Goal: Transaction & Acquisition: Purchase product/service

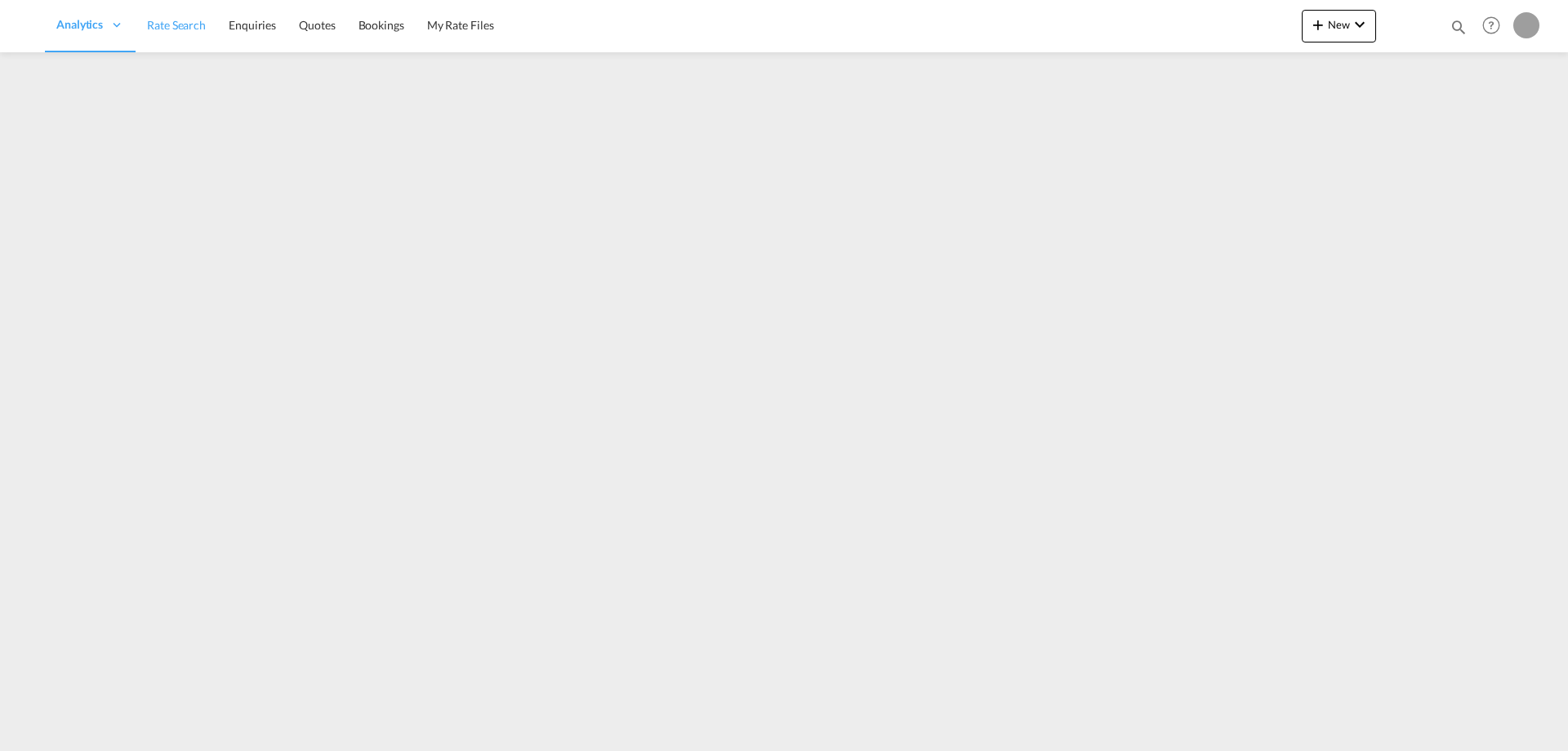
click at [173, 27] on span "Rate Search" at bounding box center [177, 25] width 59 height 14
click at [303, 25] on span "Rate Search" at bounding box center [287, 25] width 59 height 14
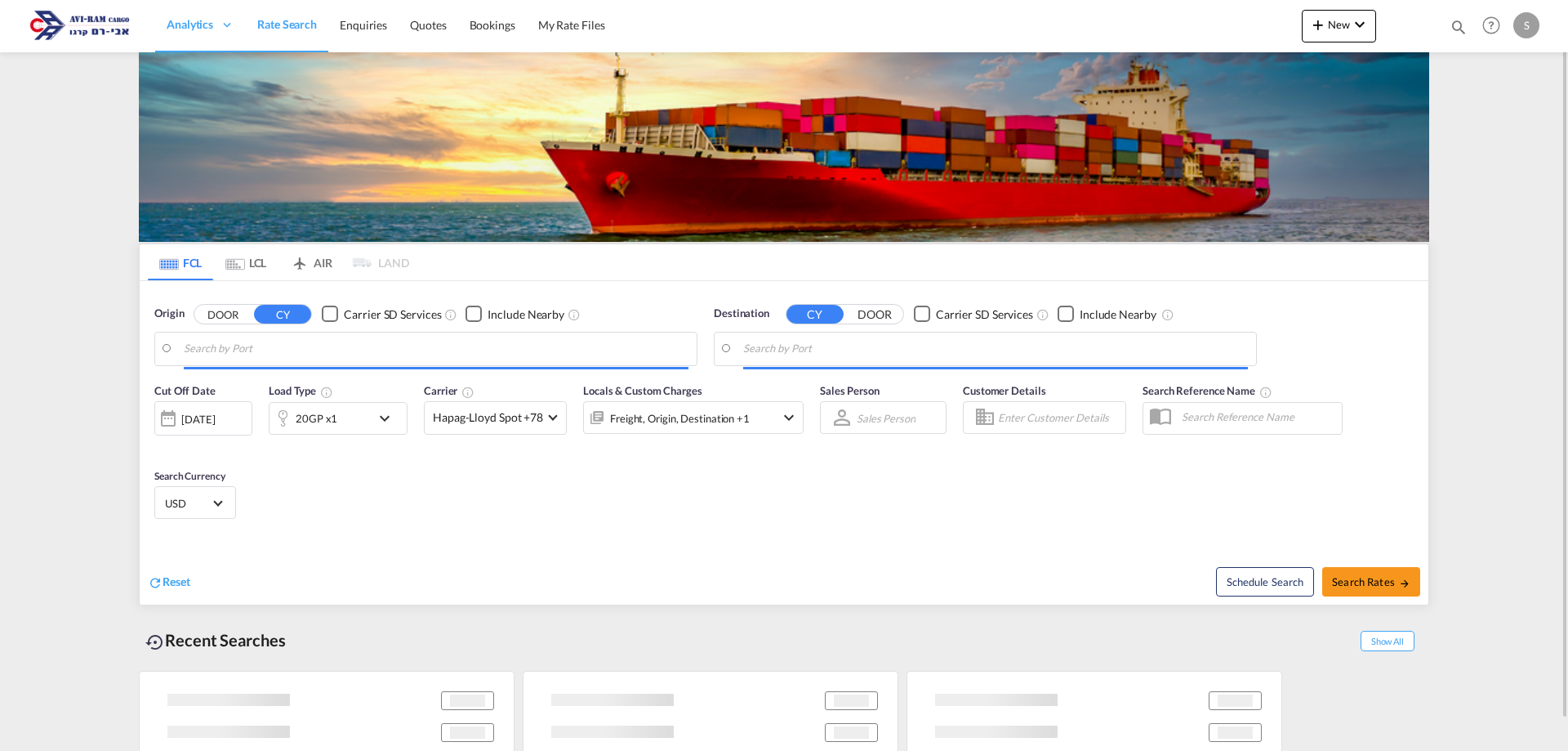
type input "[PERSON_NAME] ([PERSON_NAME]), [GEOGRAPHIC_DATA]"
type input "Ashdod, ILASH"
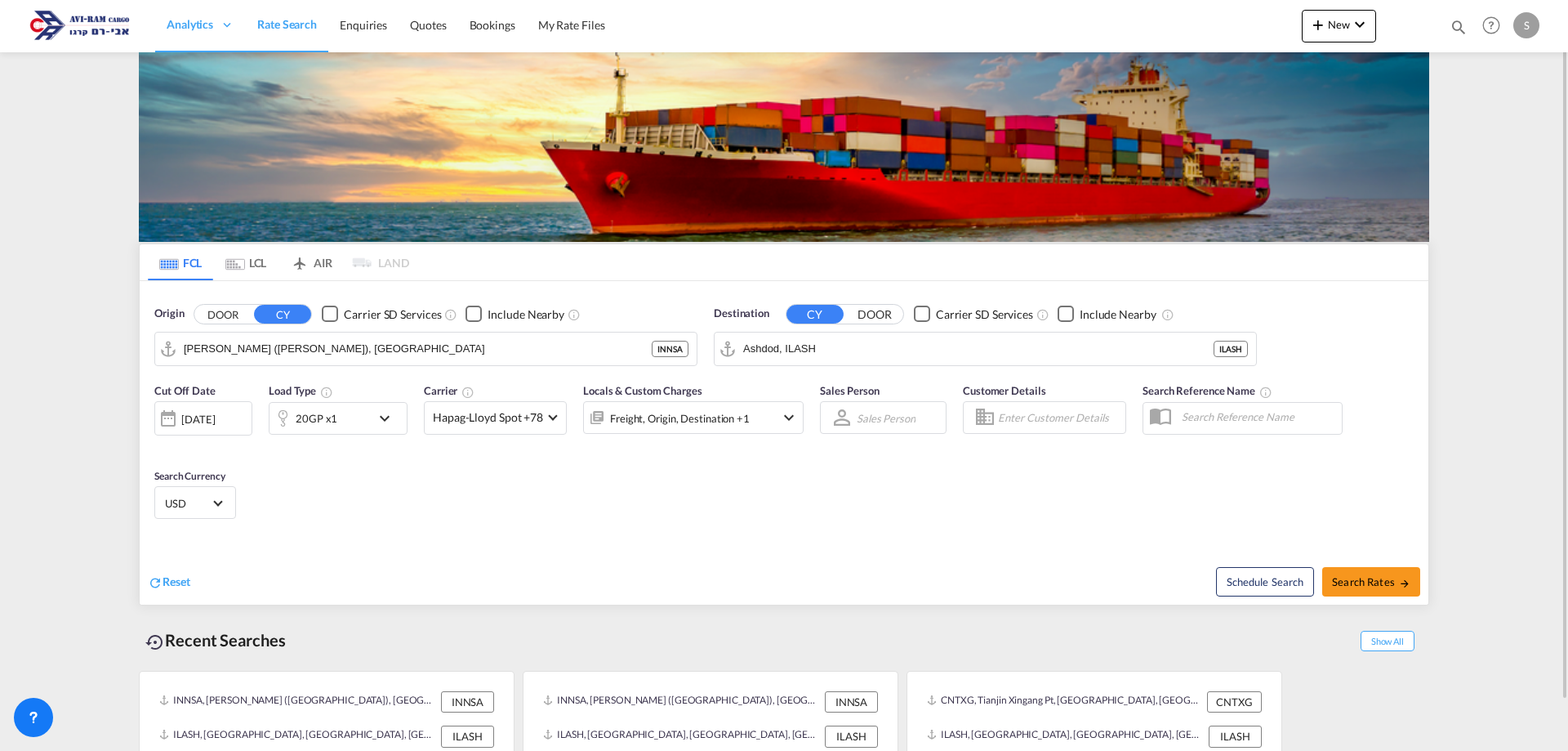
click at [240, 262] on md-icon "Use the left and right arrow keys to navigate between tabs" at bounding box center [236, 264] width 20 height 12
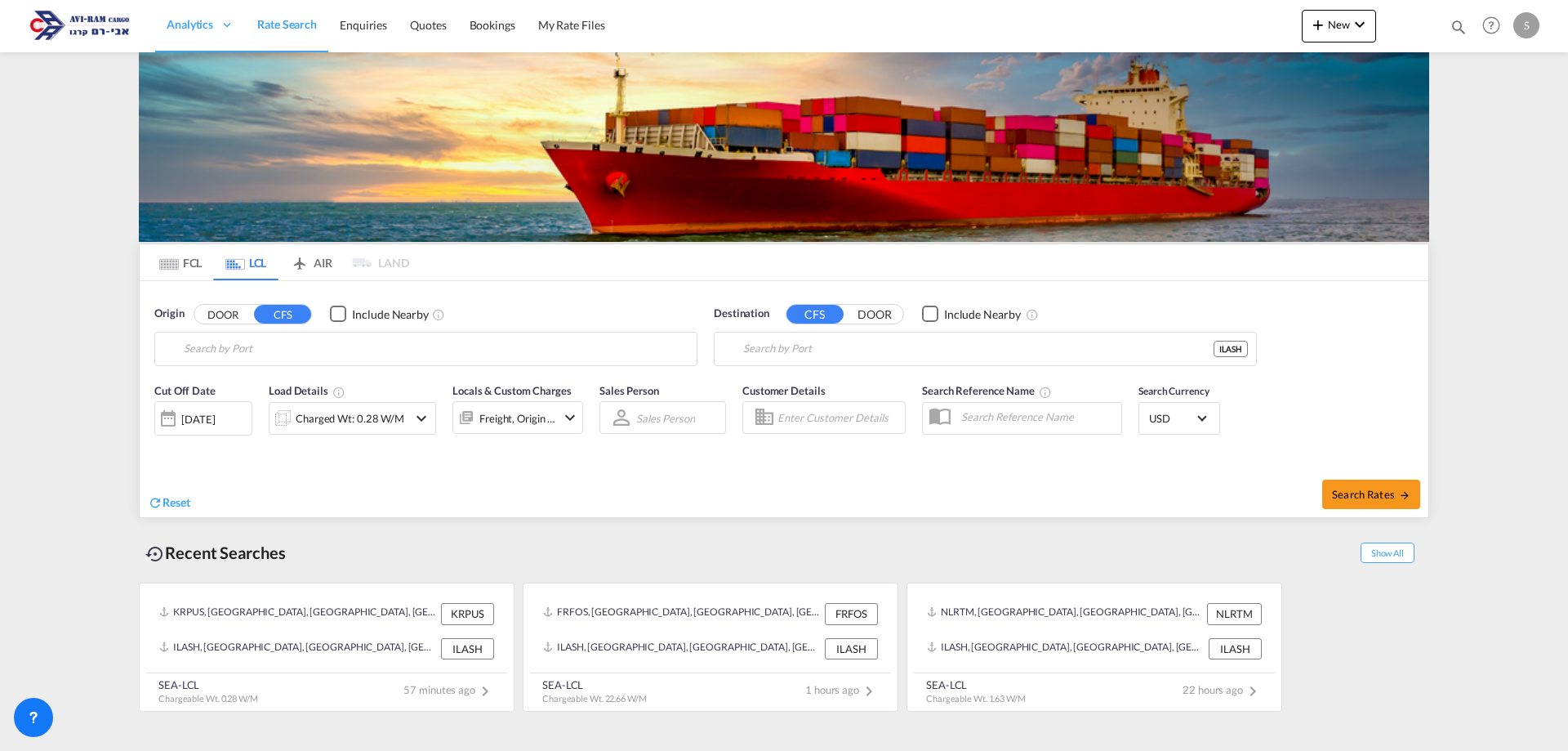
type input "Busan, KRPUS"
type input "Ashdod, ILASH"
click at [267, 355] on input "Busan, KRPUS" at bounding box center [436, 349] width 505 height 25
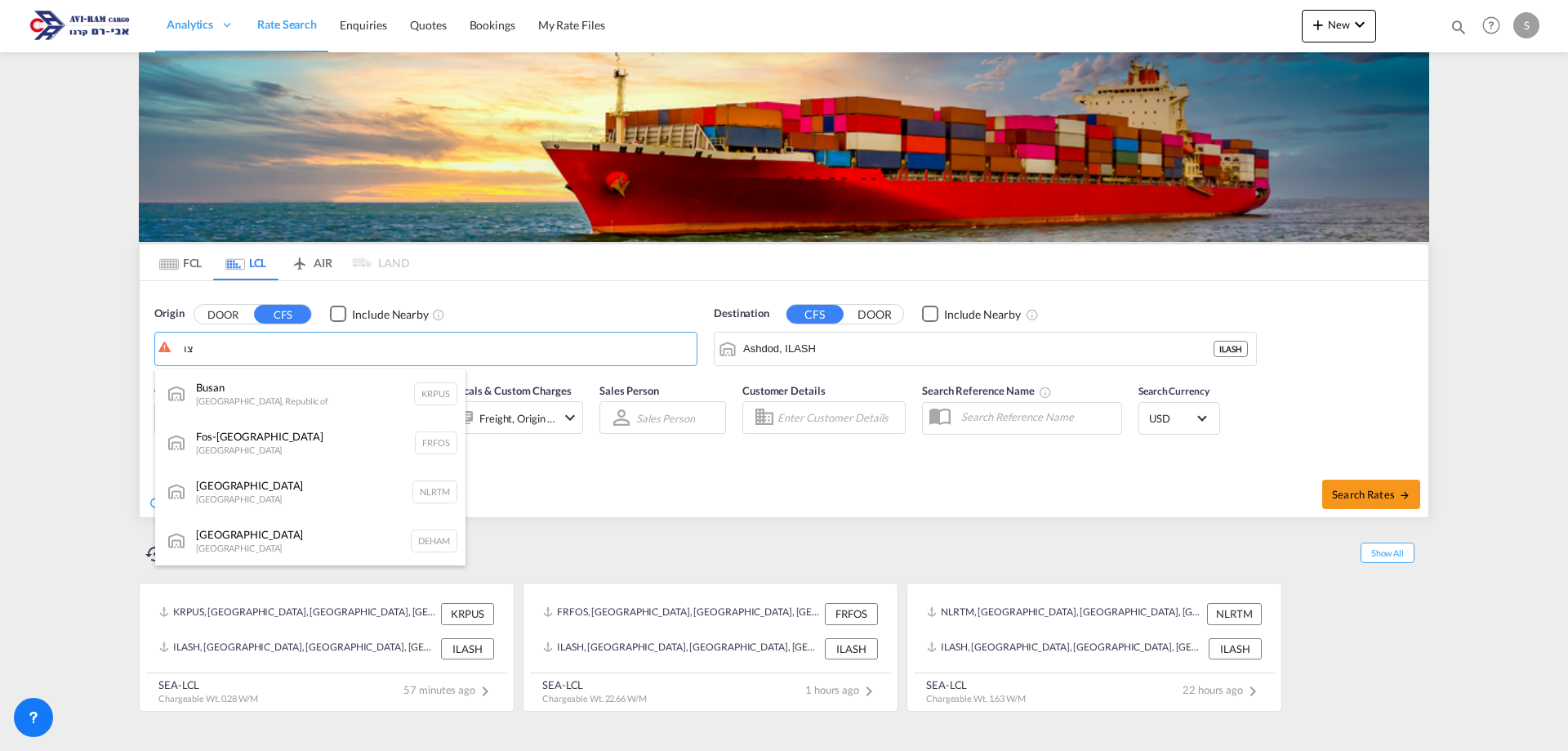
type input "צ"
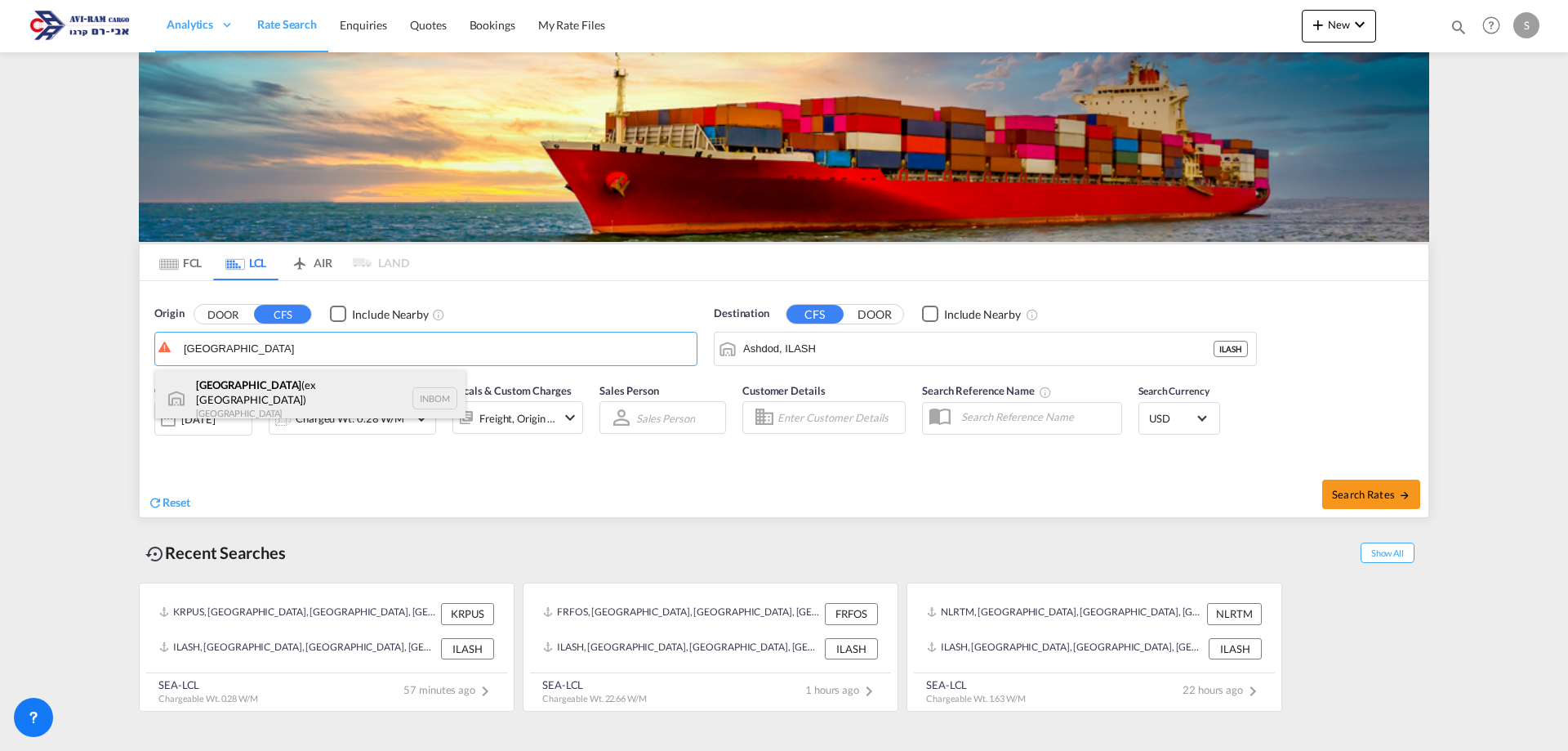
click at [276, 383] on div "[GEOGRAPHIC_DATA] (ex [GEOGRAPHIC_DATA]) [GEOGRAPHIC_DATA] INBOM" at bounding box center [310, 399] width 310 height 59
type input "[GEOGRAPHIC_DATA] (ex [GEOGRAPHIC_DATA]), INBOM"
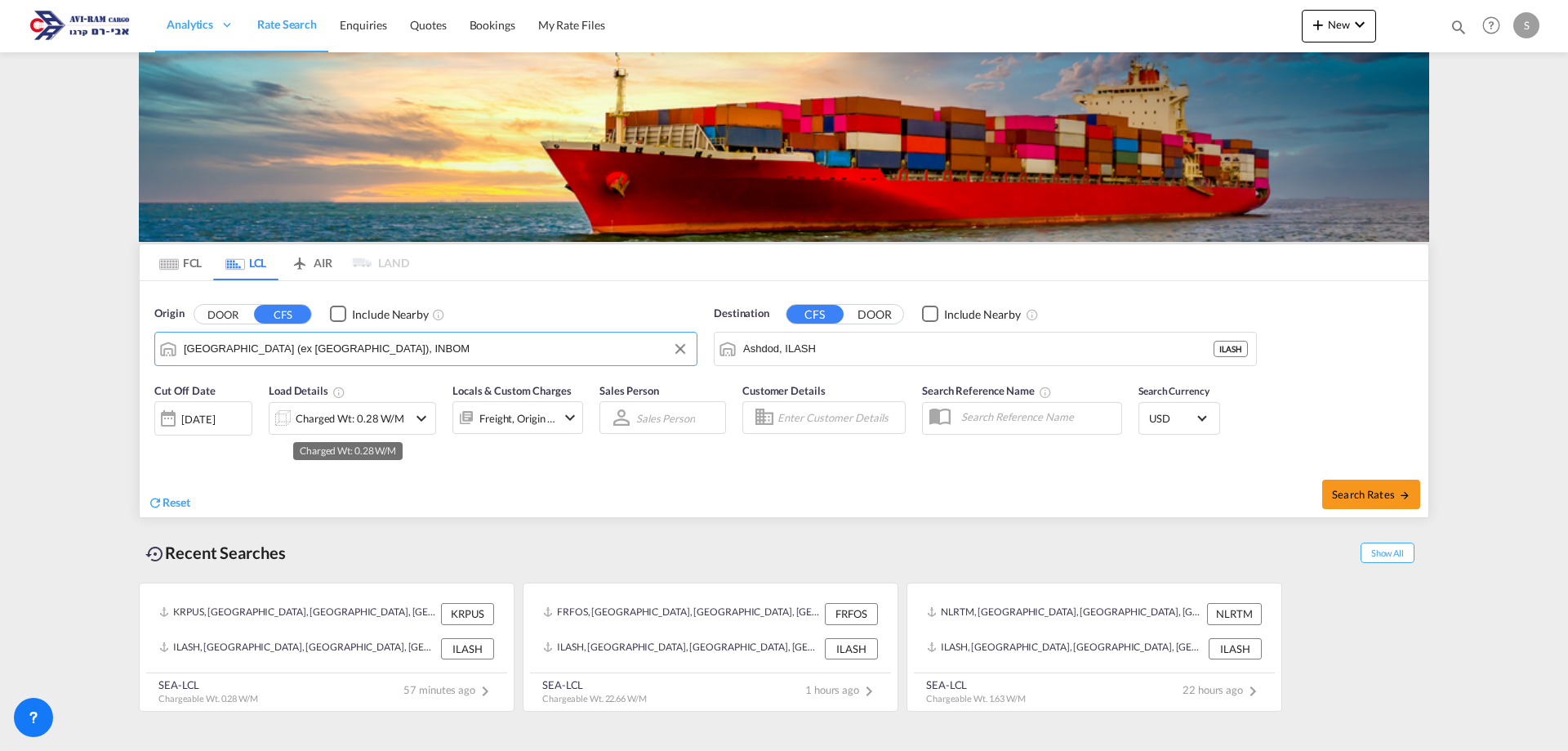
click at [366, 425] on div "Charged Wt: 0.28 W/M" at bounding box center [349, 418] width 108 height 23
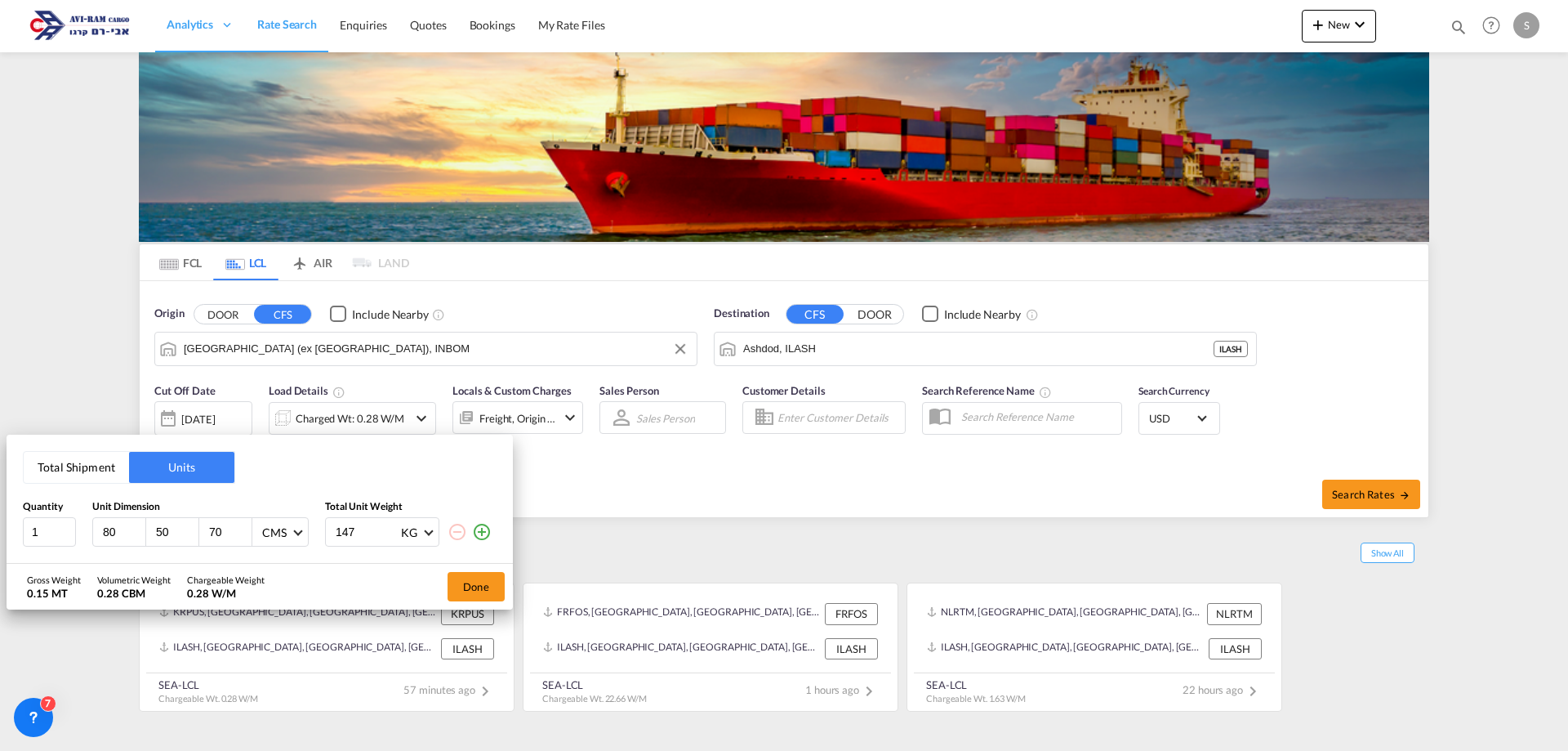
click at [102, 535] on input "80" at bounding box center [123, 532] width 44 height 15
type input "120"
type input "100"
type input "500"
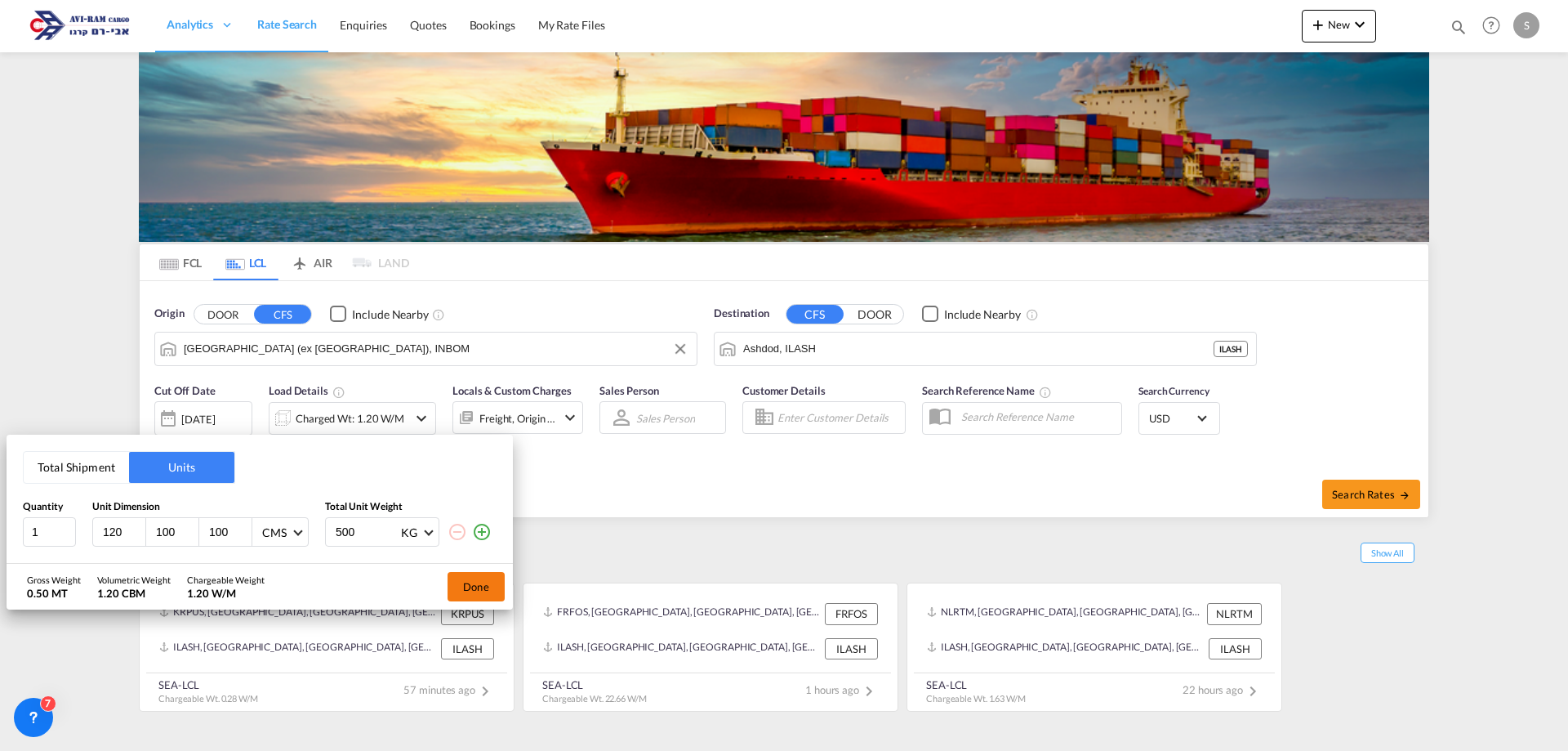
click at [470, 601] on button "Done" at bounding box center [476, 586] width 57 height 29
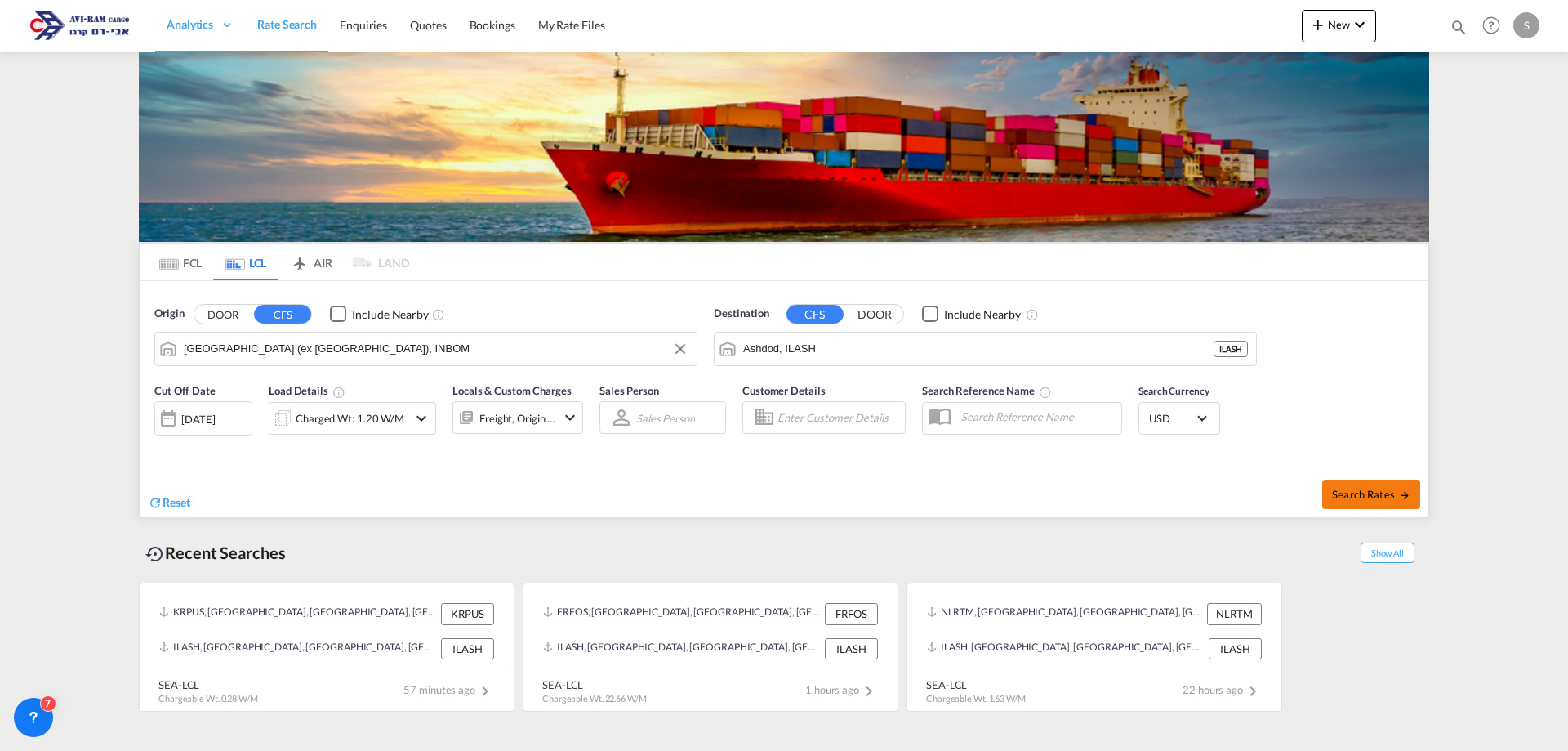
click at [1343, 494] on span "Search Rates" at bounding box center [1371, 494] width 78 height 13
type input "INBOM to ILASH / [DATE]"
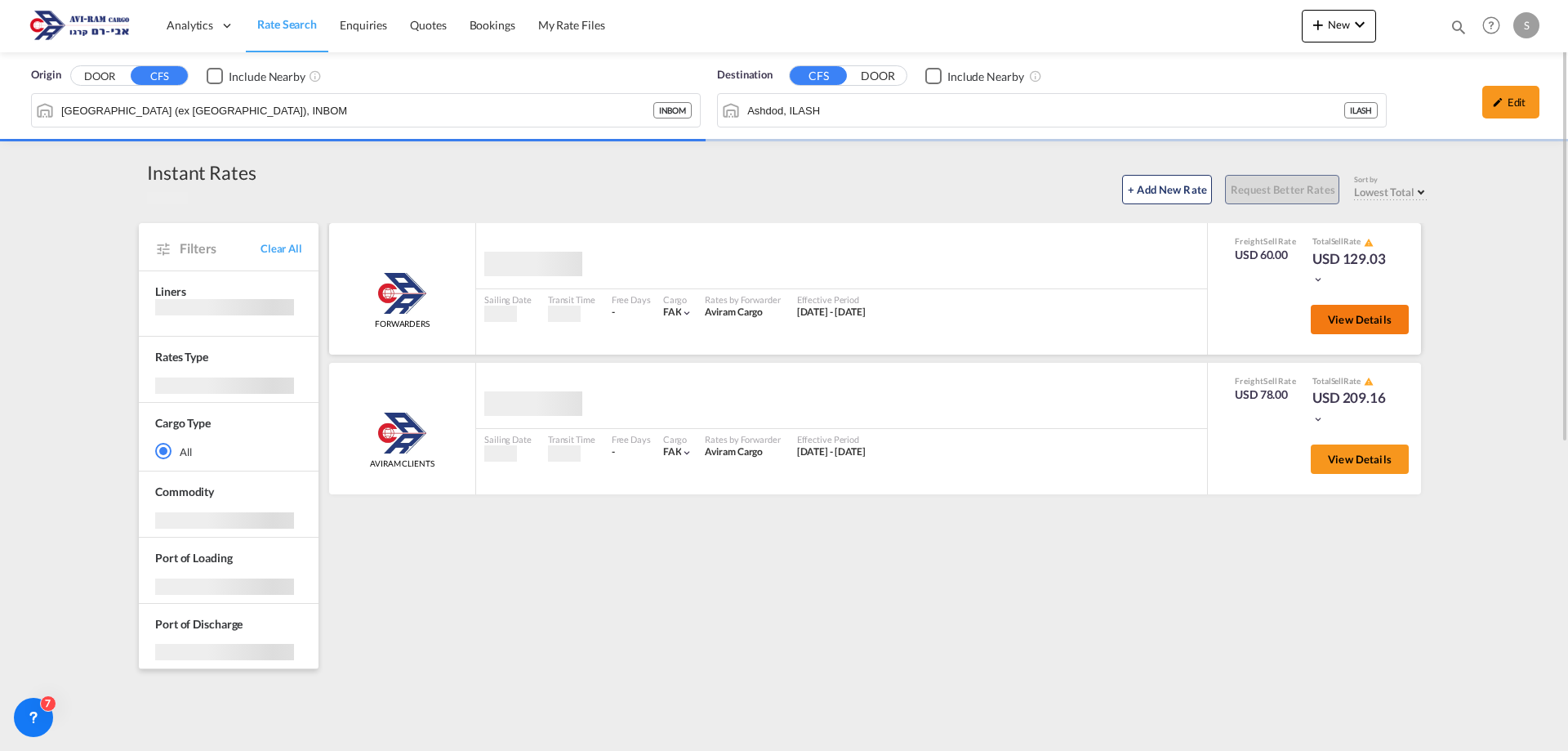
click at [1352, 320] on span "View Details" at bounding box center [1360, 320] width 64 height 13
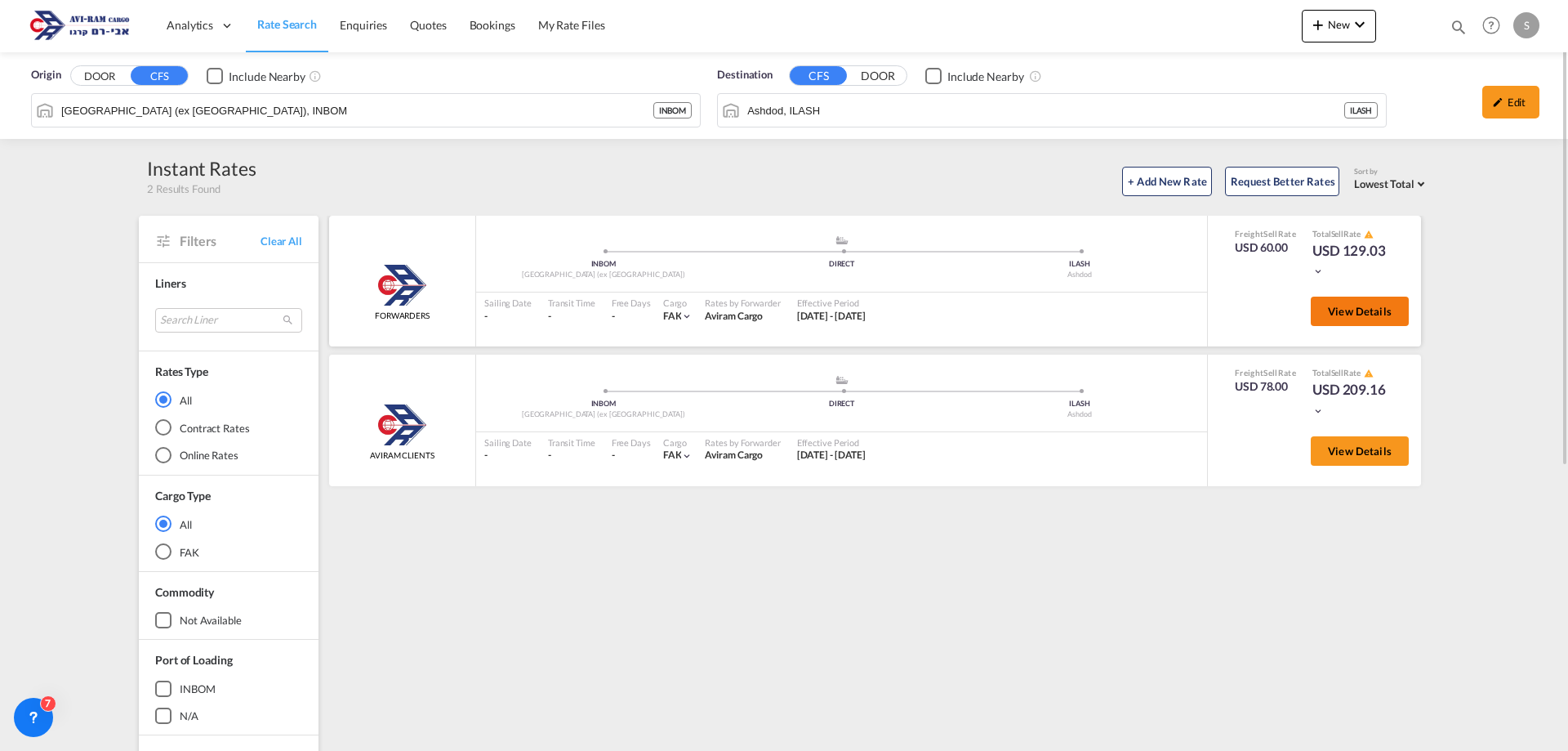
click at [1345, 317] on span "View Details" at bounding box center [1360, 311] width 64 height 13
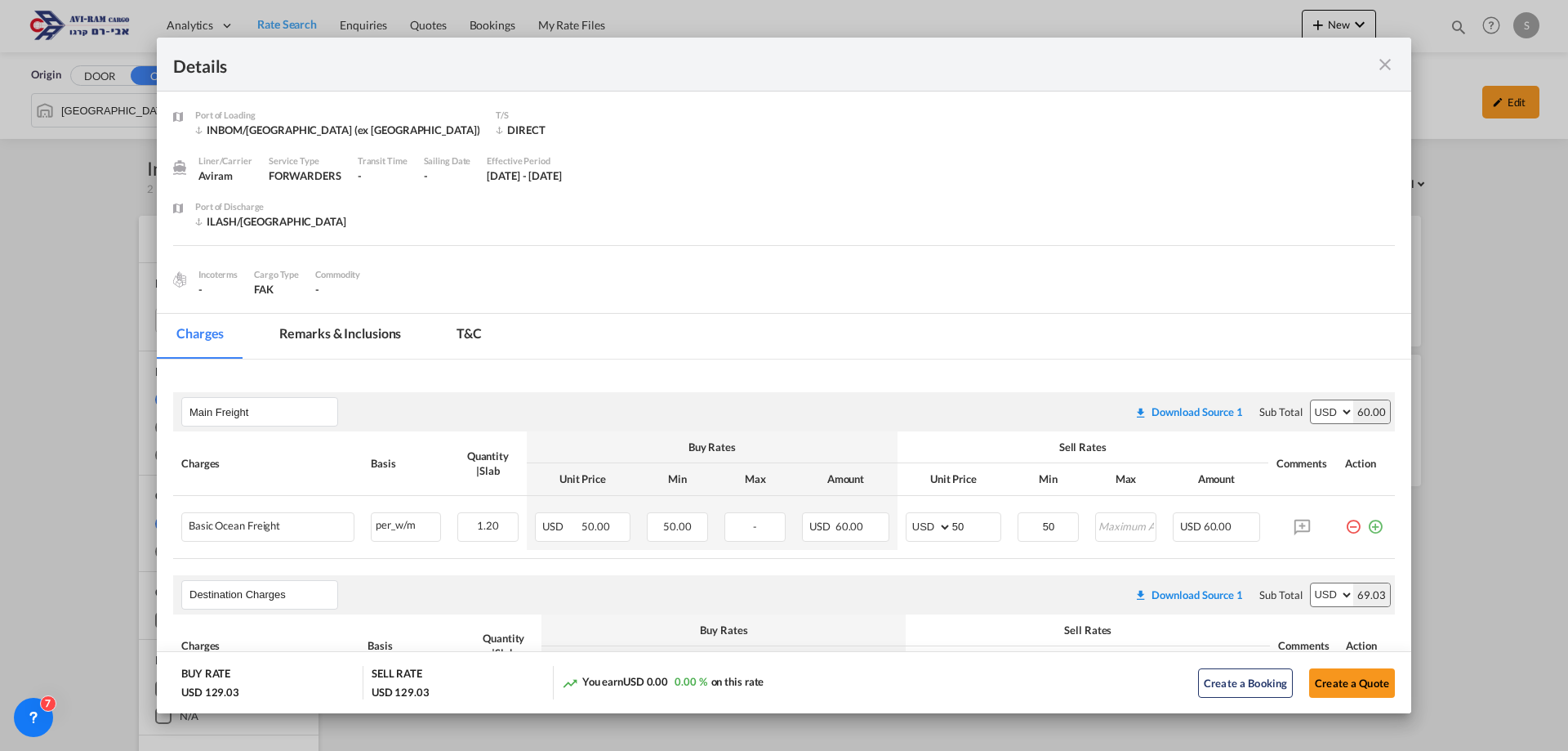
scroll to position [245, 0]
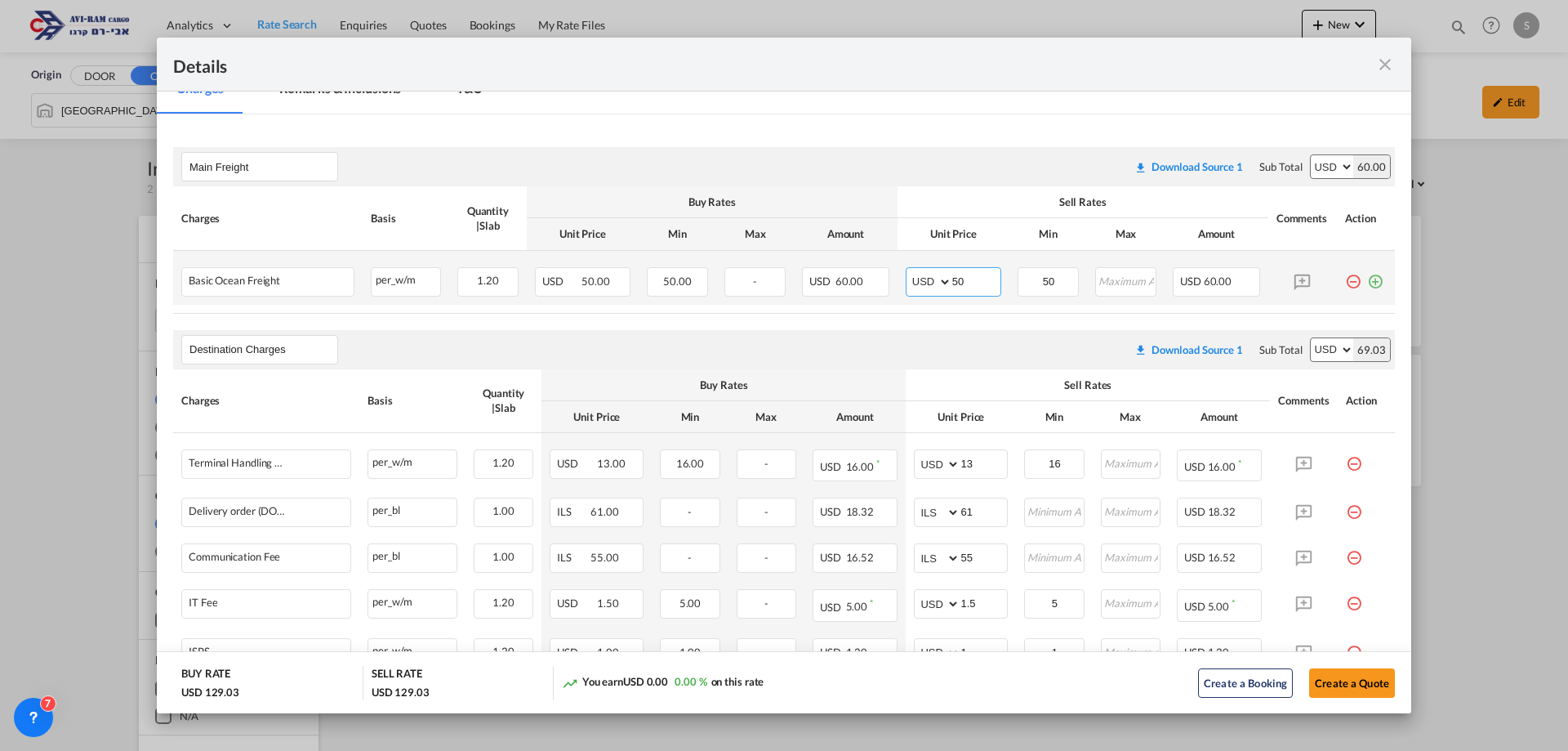
drag, startPoint x: 945, startPoint y: 278, endPoint x: 889, endPoint y: 275, distance: 56.1
click at [897, 273] on td "AED AFN ALL AMD ANG AOA ARS AUD AWG AZN BAM BBD BDT BGN BHD BIF BMD BND [PERSON…" at bounding box center [953, 278] width 112 height 54
type input "60"
drag, startPoint x: 983, startPoint y: 467, endPoint x: 897, endPoint y: 457, distance: 86.6
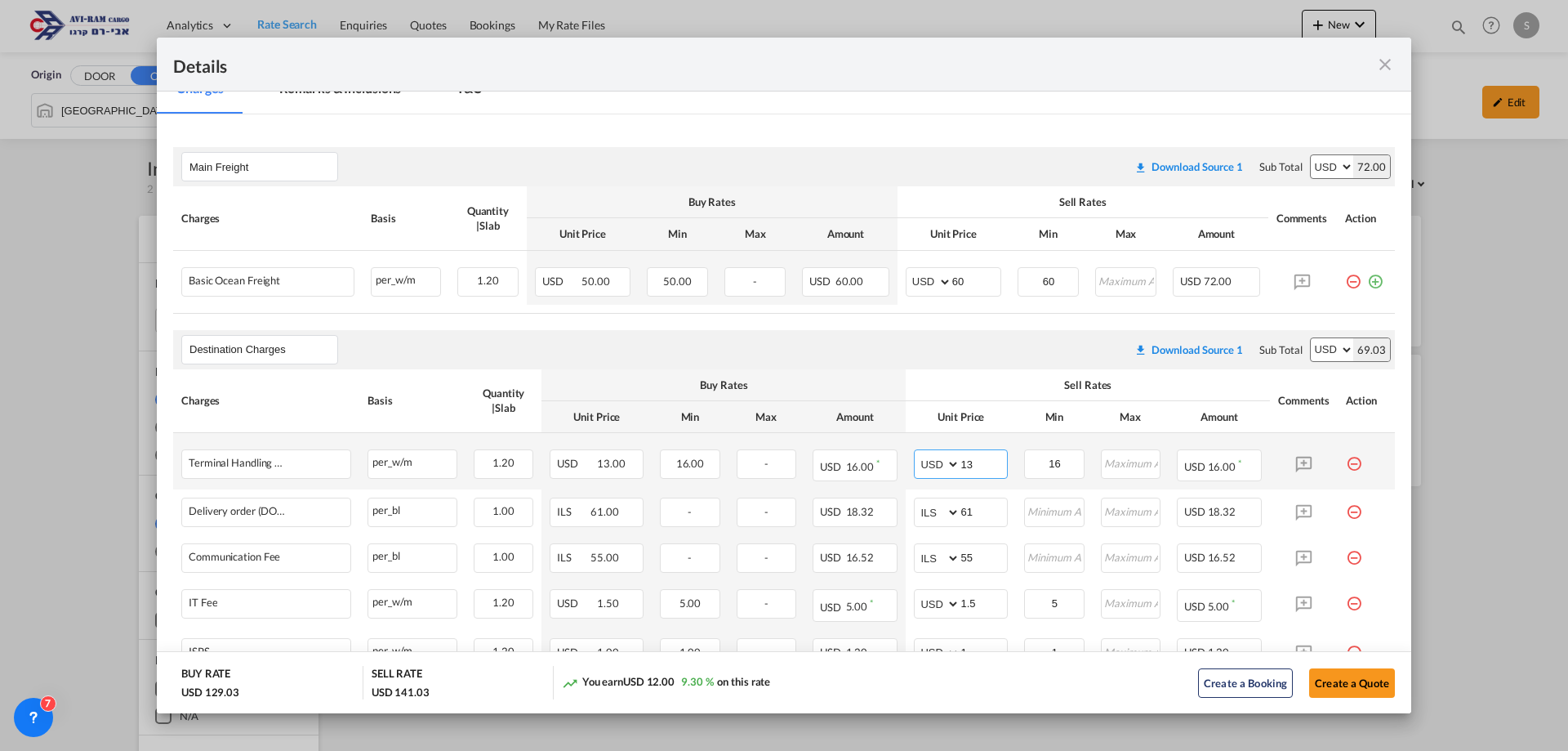
click at [905, 455] on td "AED AFN ALL AMD ANG AOA ARS AUD AWG AZN BAM BBD BDT BGN BHD BIF BMD BND [PERSON…" at bounding box center [960, 462] width 110 height 56
type input "16"
type input "116"
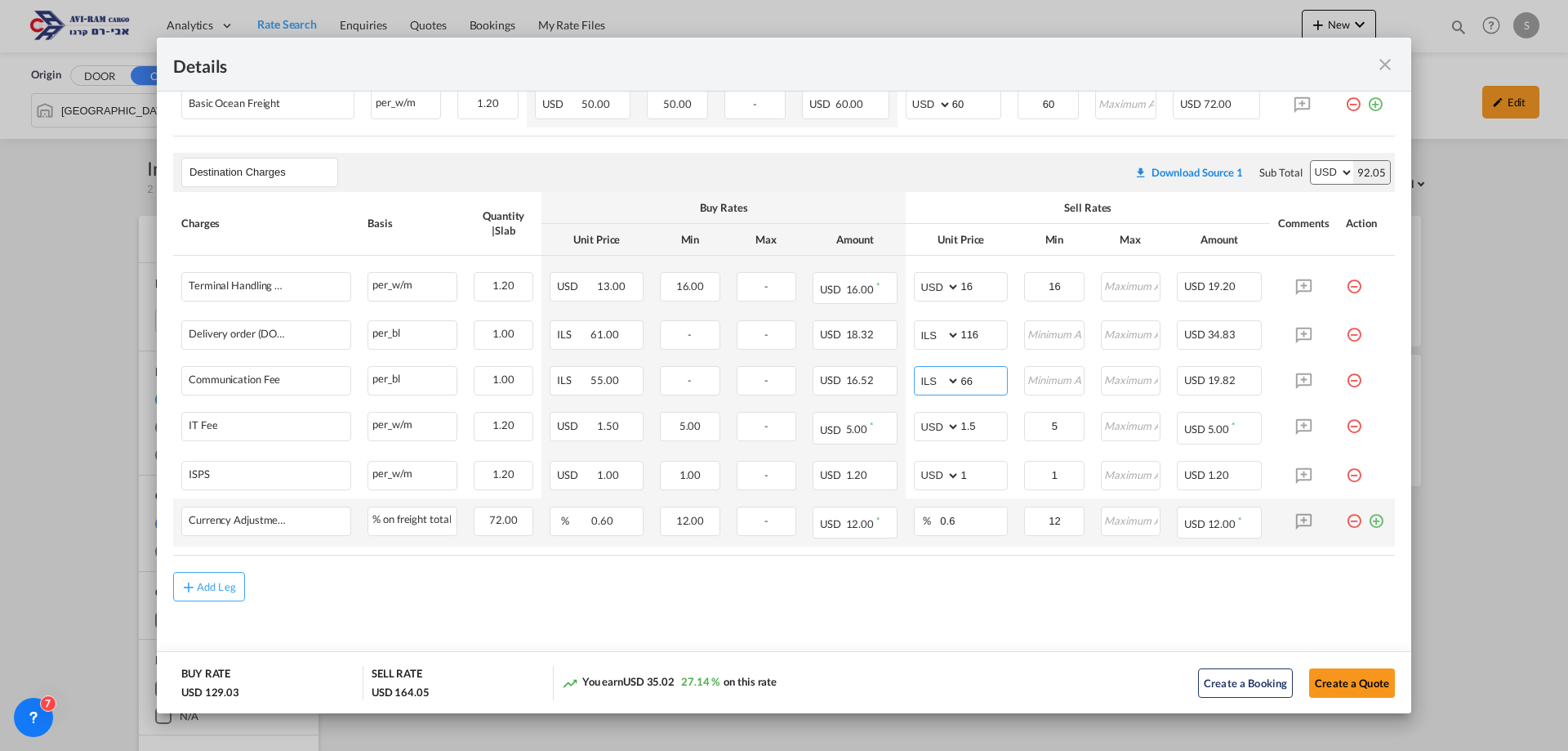
type input "66"
click at [1368, 518] on md-icon "icon-plus-circle-outline green-400-fg" at bounding box center [1376, 514] width 16 height 16
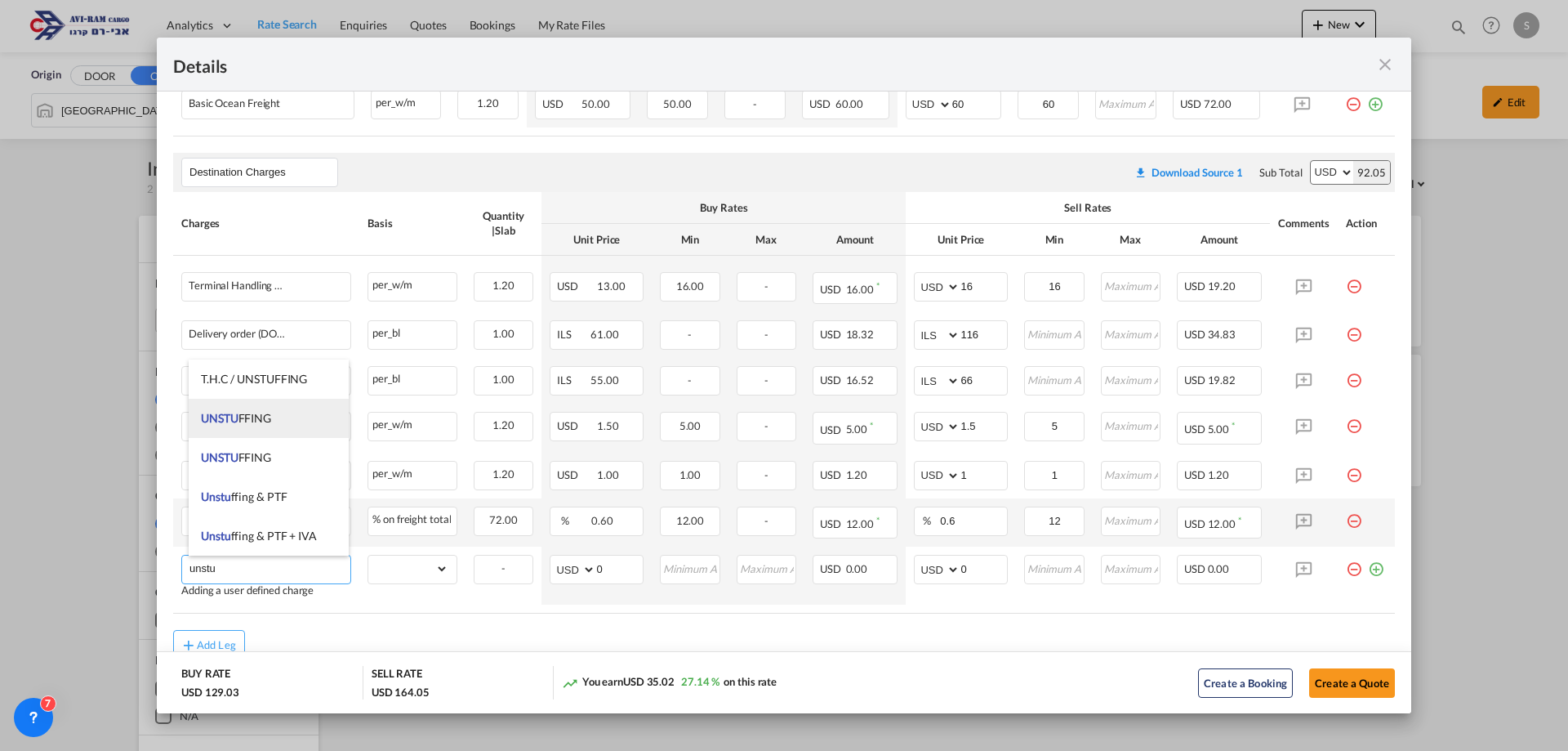
click at [254, 416] on span "UNSTU FFING" at bounding box center [236, 417] width 70 height 14
type input "UNSTUFFING"
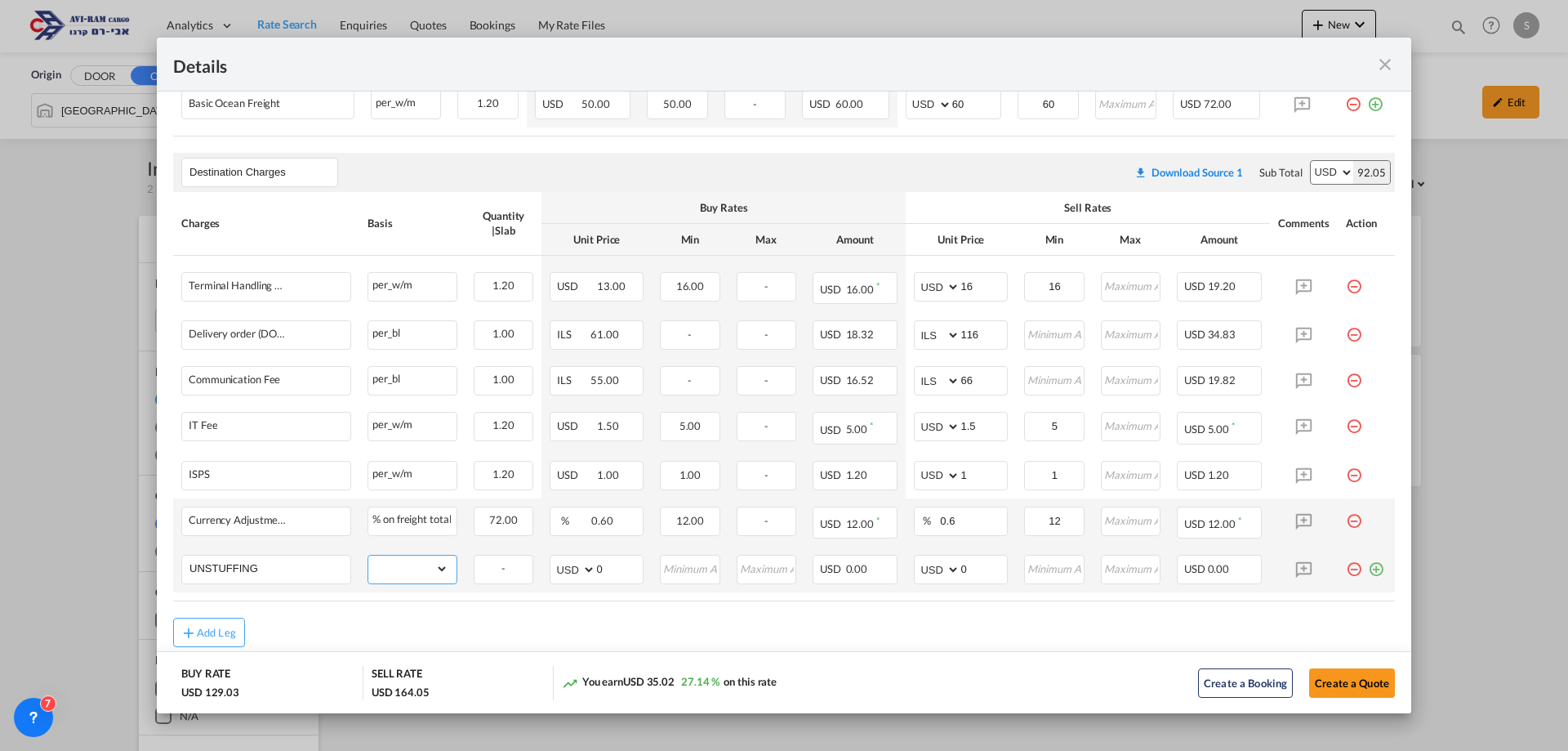
click at [408, 565] on select "gross_weight volumetric_weight per_shipment per_bl per_km per_hawb per_kg flat …" at bounding box center [409, 568] width 80 height 26
select select "per_ton"
click at [369, 555] on select "gross_weight volumetric_weight per_shipment per_bl per_km per_hawb per_kg flat …" at bounding box center [409, 568] width 80 height 26
drag, startPoint x: 964, startPoint y: 571, endPoint x: 925, endPoint y: 570, distance: 39.0
click at [925, 572] on md-input-container "AED AFN ALL AMD ANG AOA ARS AUD AWG AZN BAM BBD BDT BGN BHD BIF BMD BND BOB BRL…" at bounding box center [960, 569] width 94 height 29
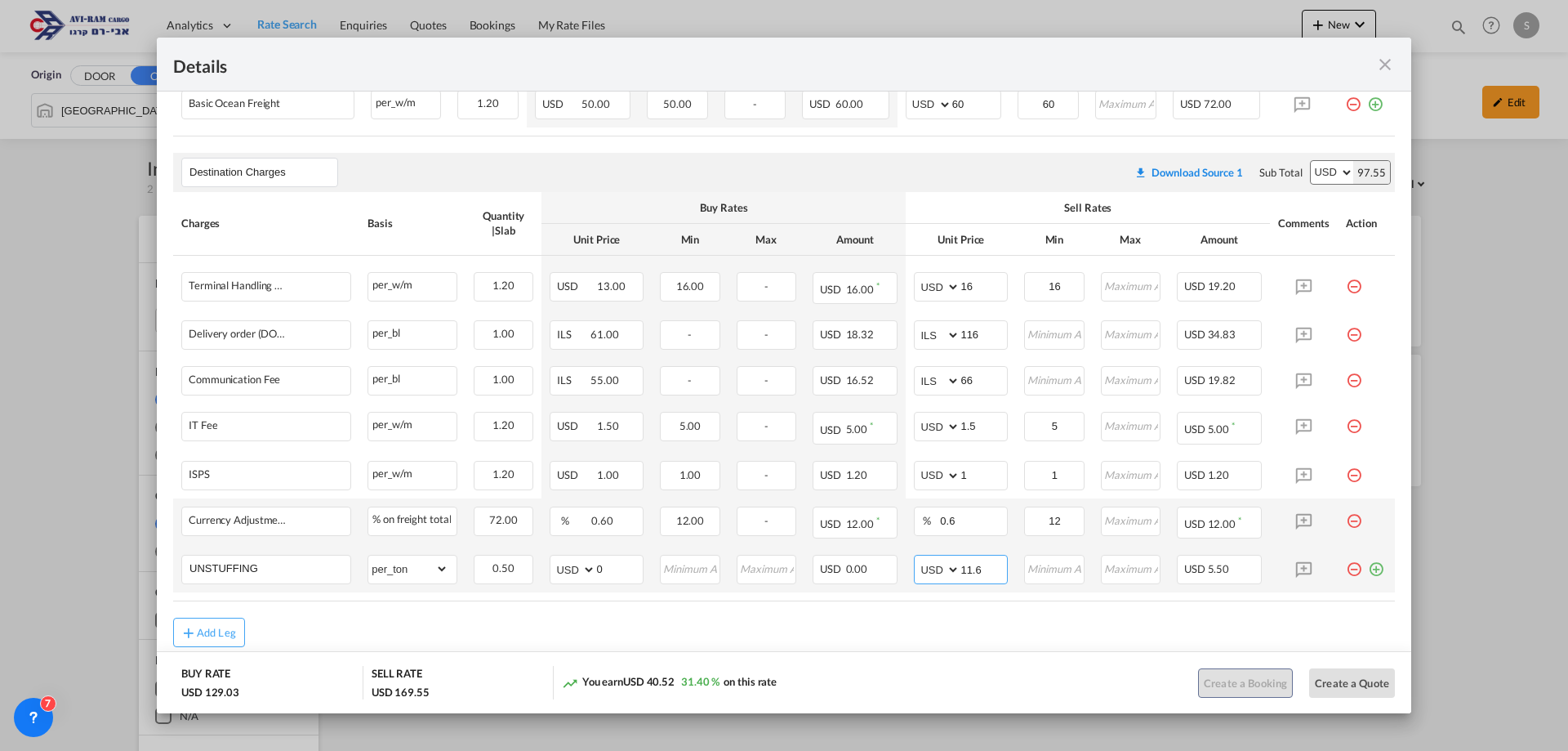
type input "11.6"
type input "12"
click at [1310, 679] on button "Create a Quote" at bounding box center [1352, 683] width 86 height 29
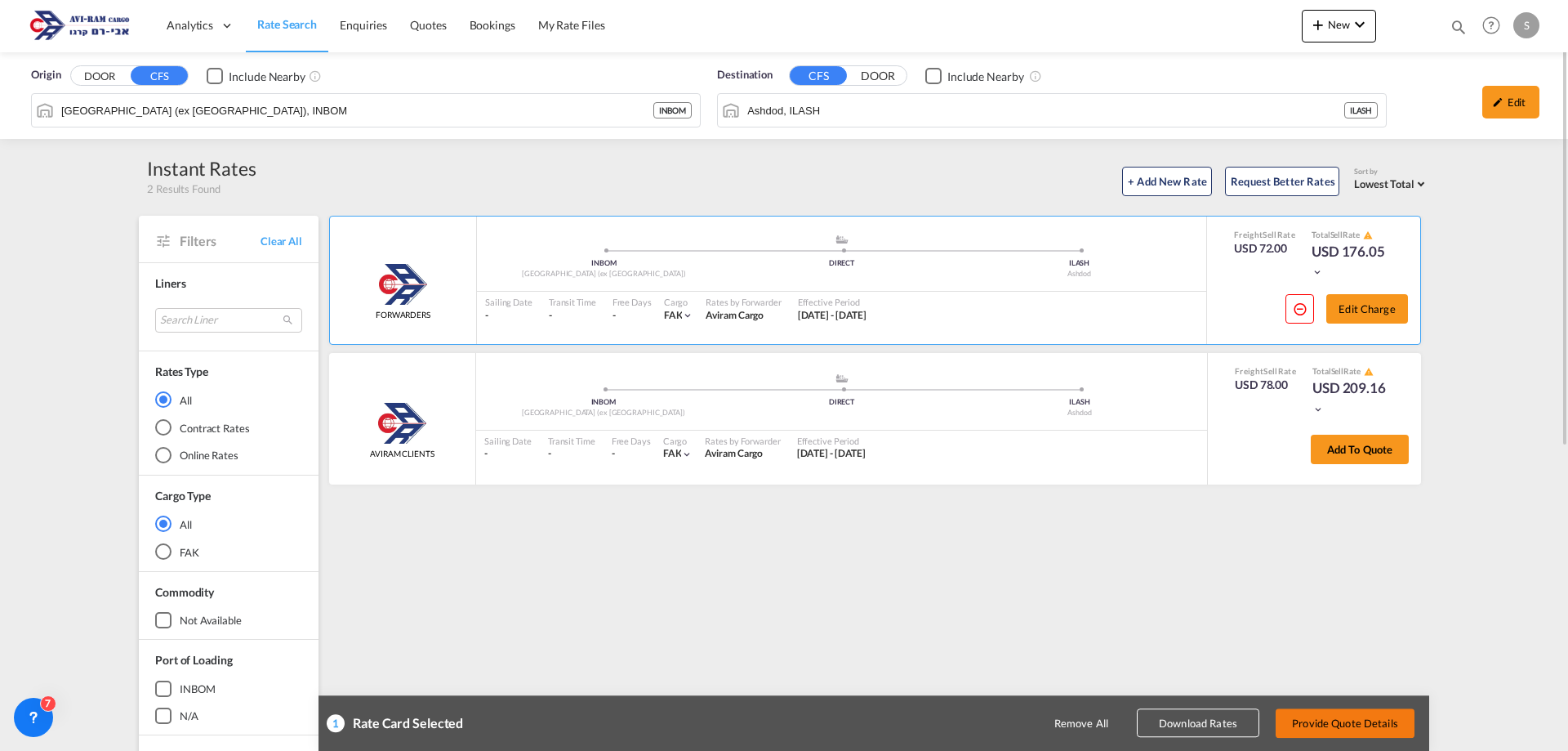
click at [1362, 714] on button "Provide Quote Details" at bounding box center [1345, 723] width 139 height 29
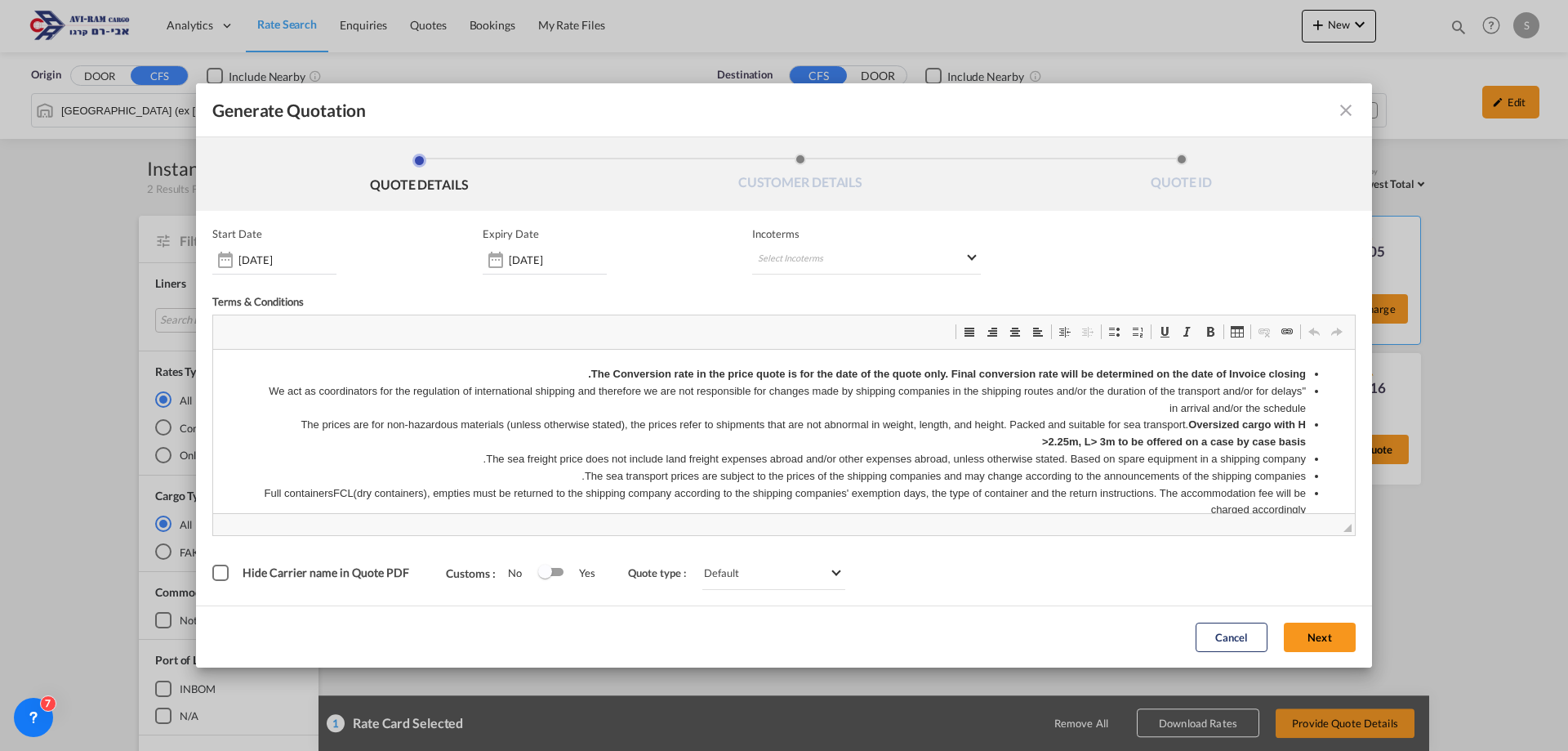
scroll to position [0, 0]
click at [865, 253] on md-select "Select Incoterms EXW - import Ex Works CIP - import Carriage and Insurance Paid…" at bounding box center [866, 259] width 228 height 29
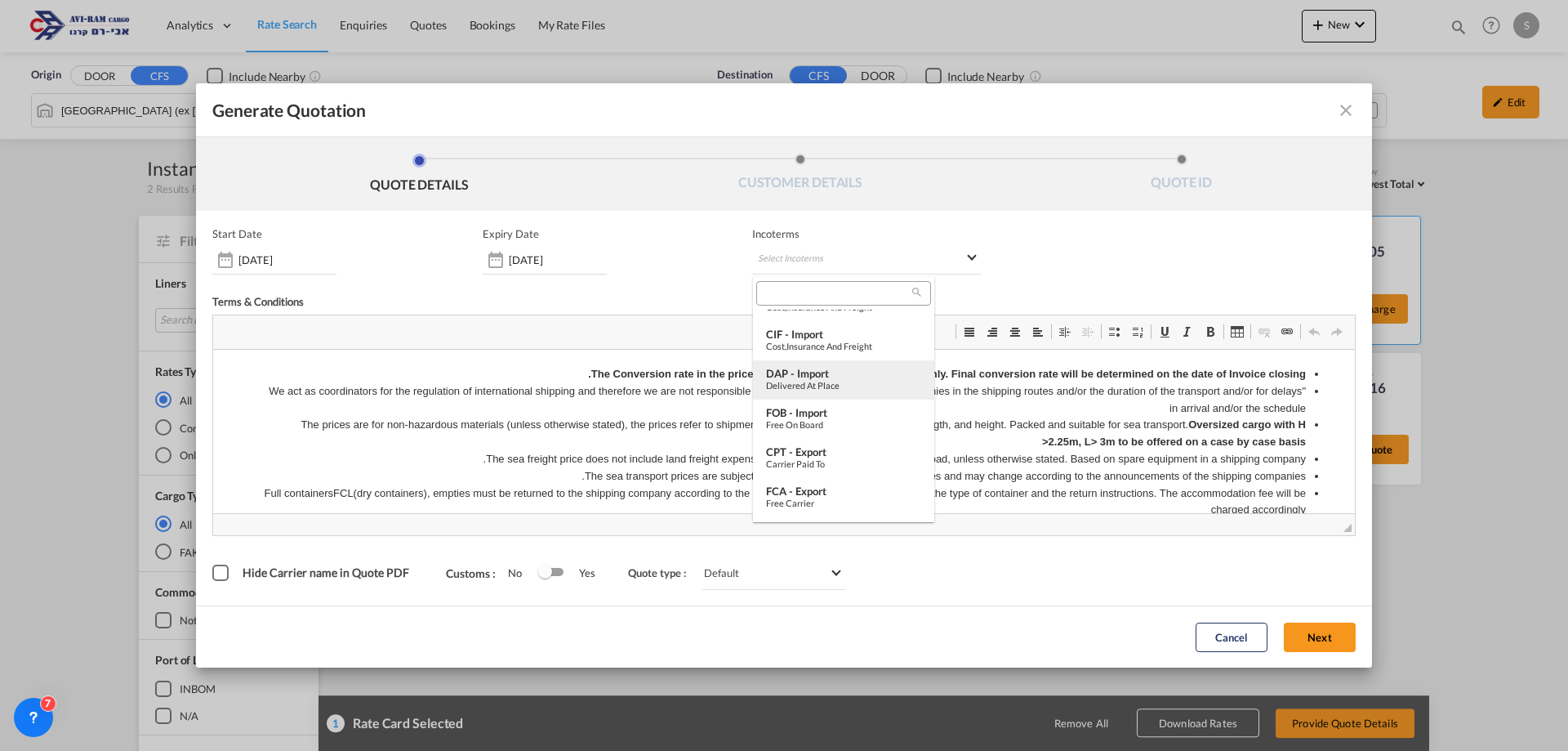
scroll to position [148, 0]
click at [825, 403] on div "FOB - import" at bounding box center [844, 409] width 156 height 13
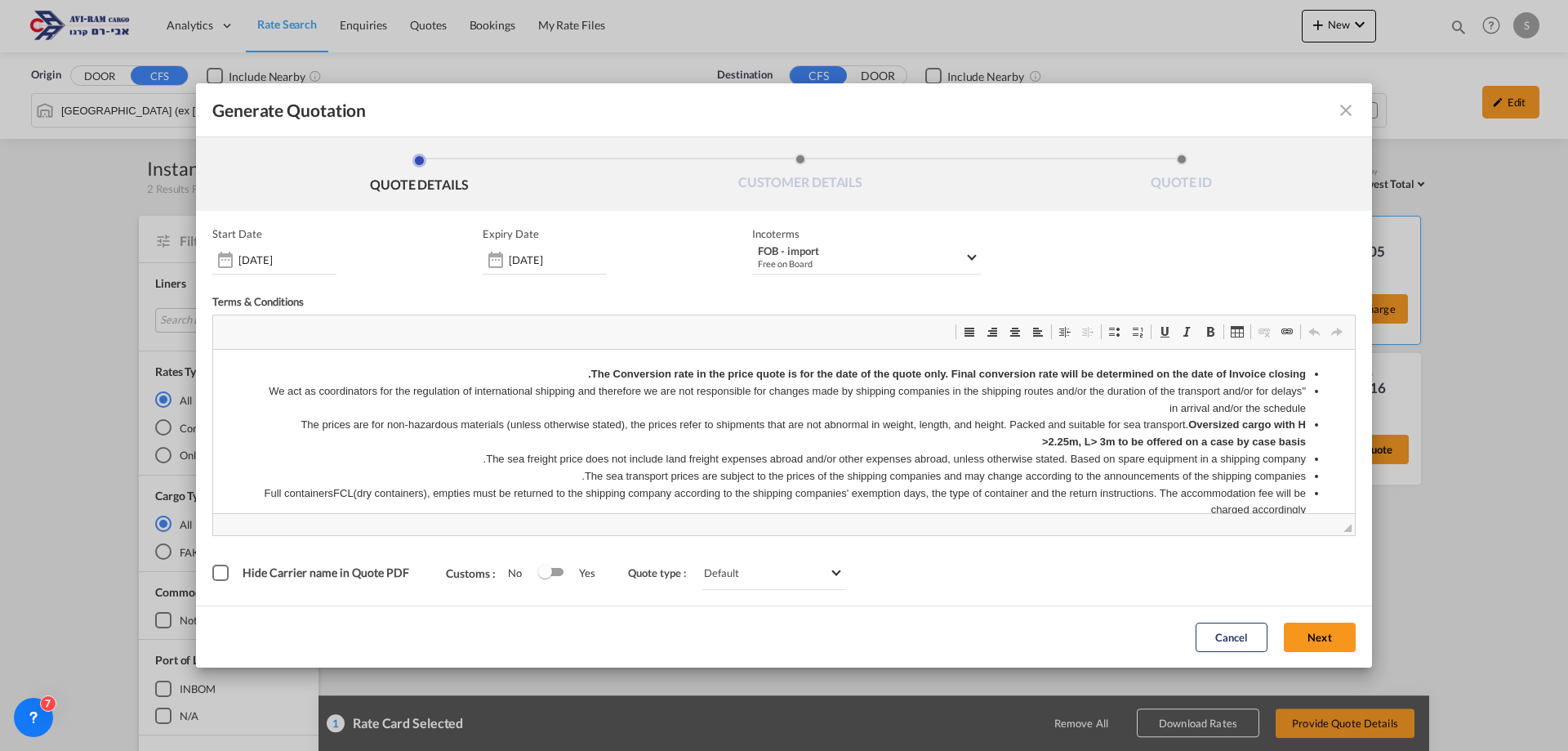
click at [1311, 627] on button "Next" at bounding box center [1320, 637] width 72 height 29
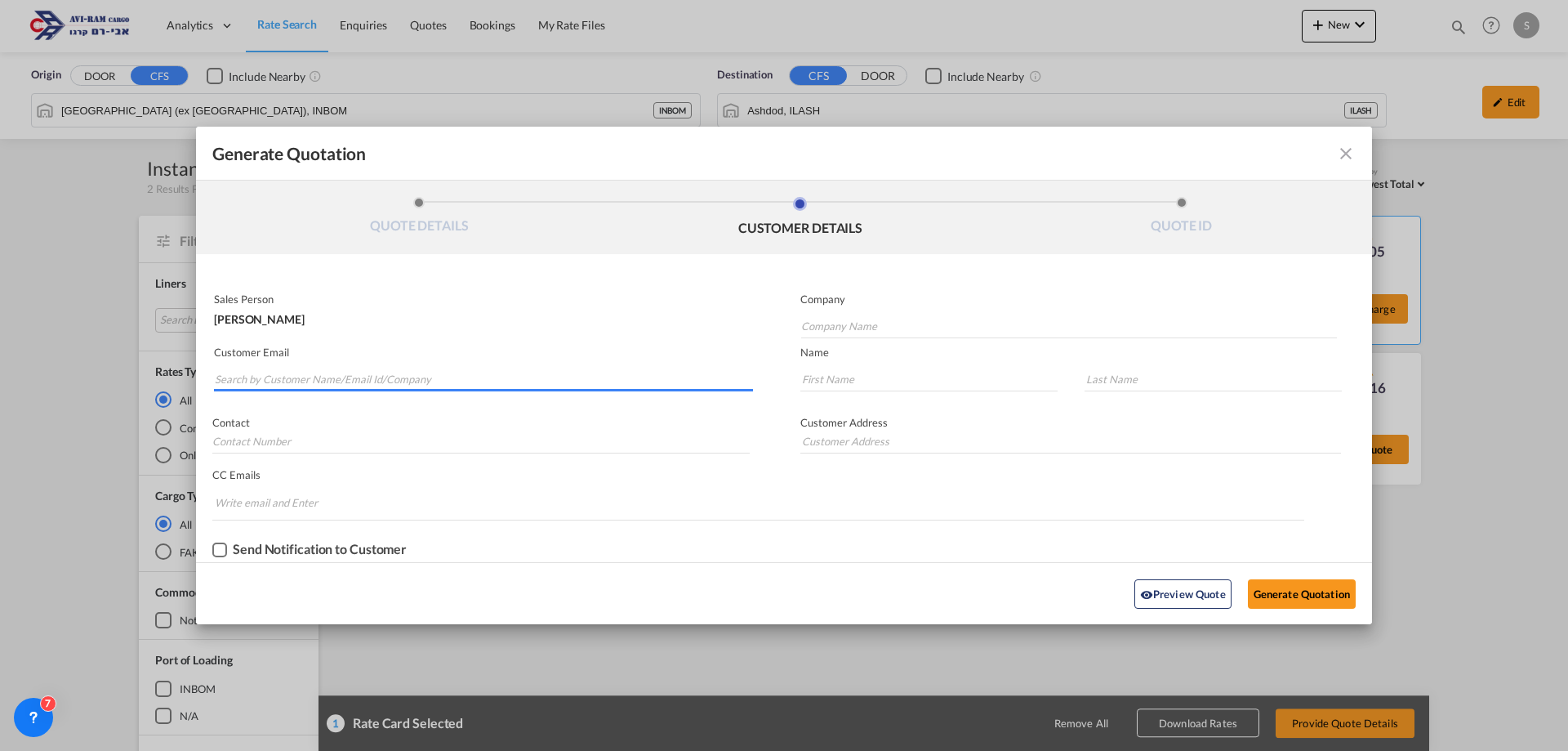
click at [380, 388] on input "Search by Customer Name/Email Id/Company" at bounding box center [483, 379] width 538 height 25
type input "s"
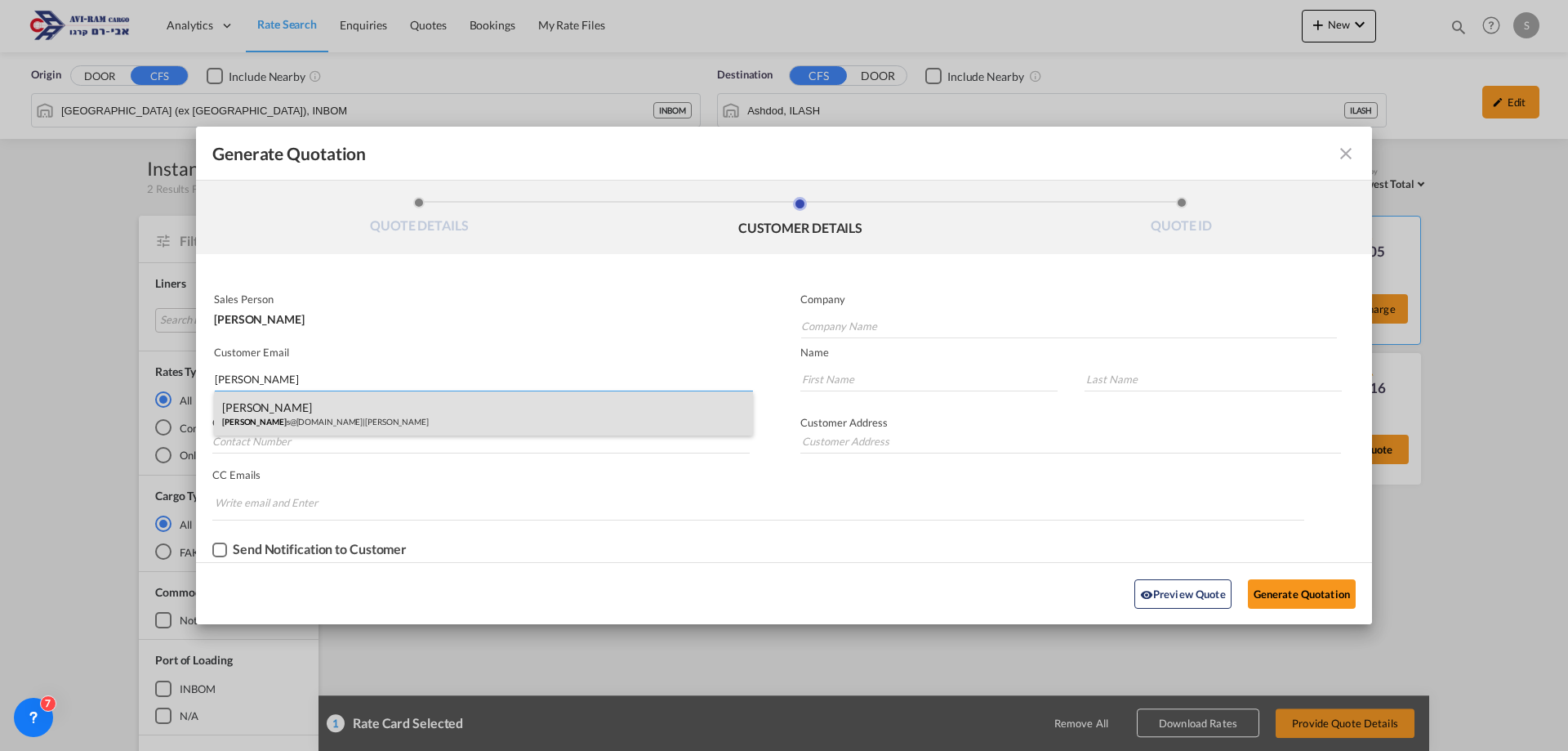
type input "[PERSON_NAME]"
click at [319, 409] on div "[PERSON_NAME] [PERSON_NAME] s@[DOMAIN_NAME] | [PERSON_NAME]" at bounding box center [483, 413] width 539 height 44
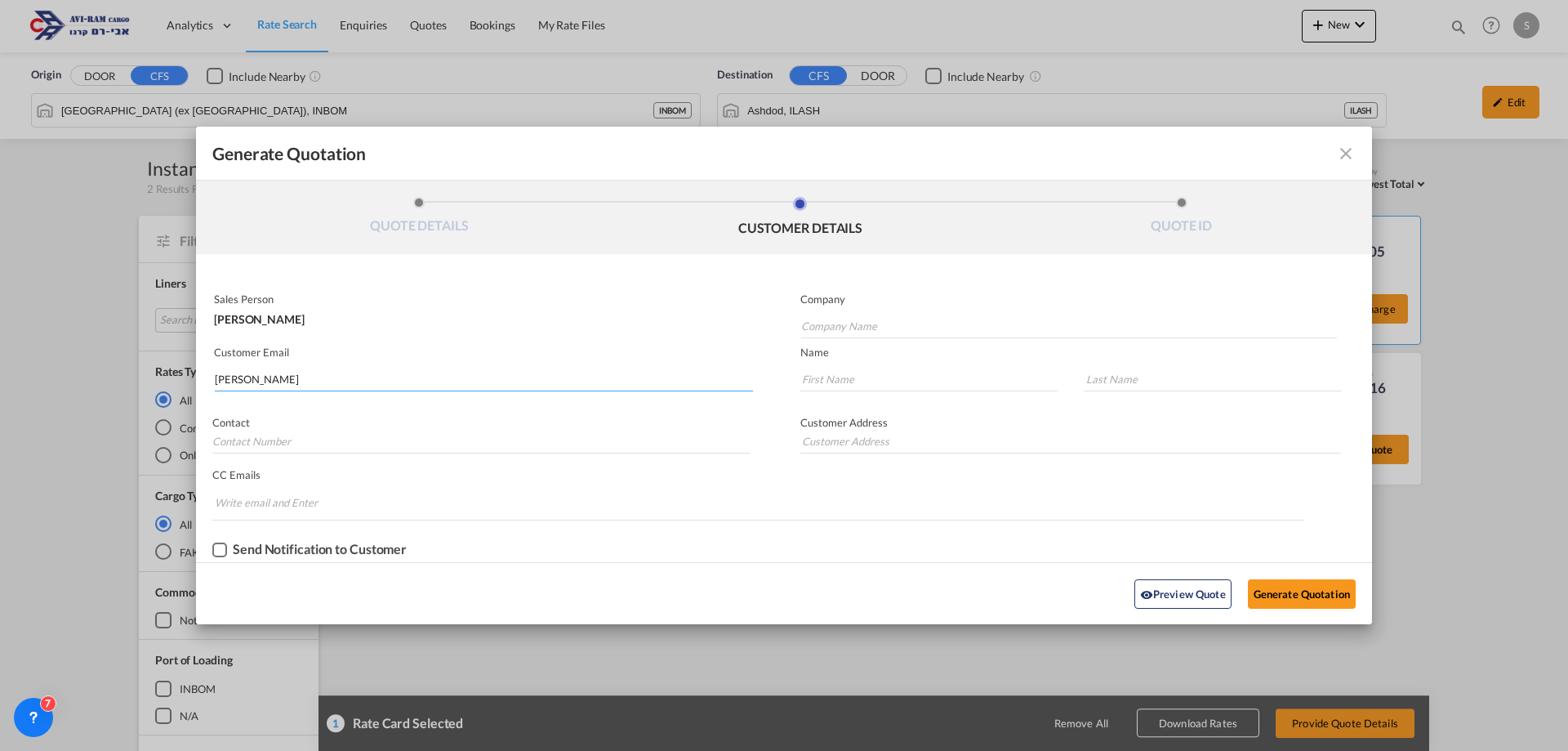
type input "[PERSON_NAME]"
type input "[EMAIL_ADDRESS][DOMAIN_NAME]"
type input "Arie"
type input "Gueta"
type input "."
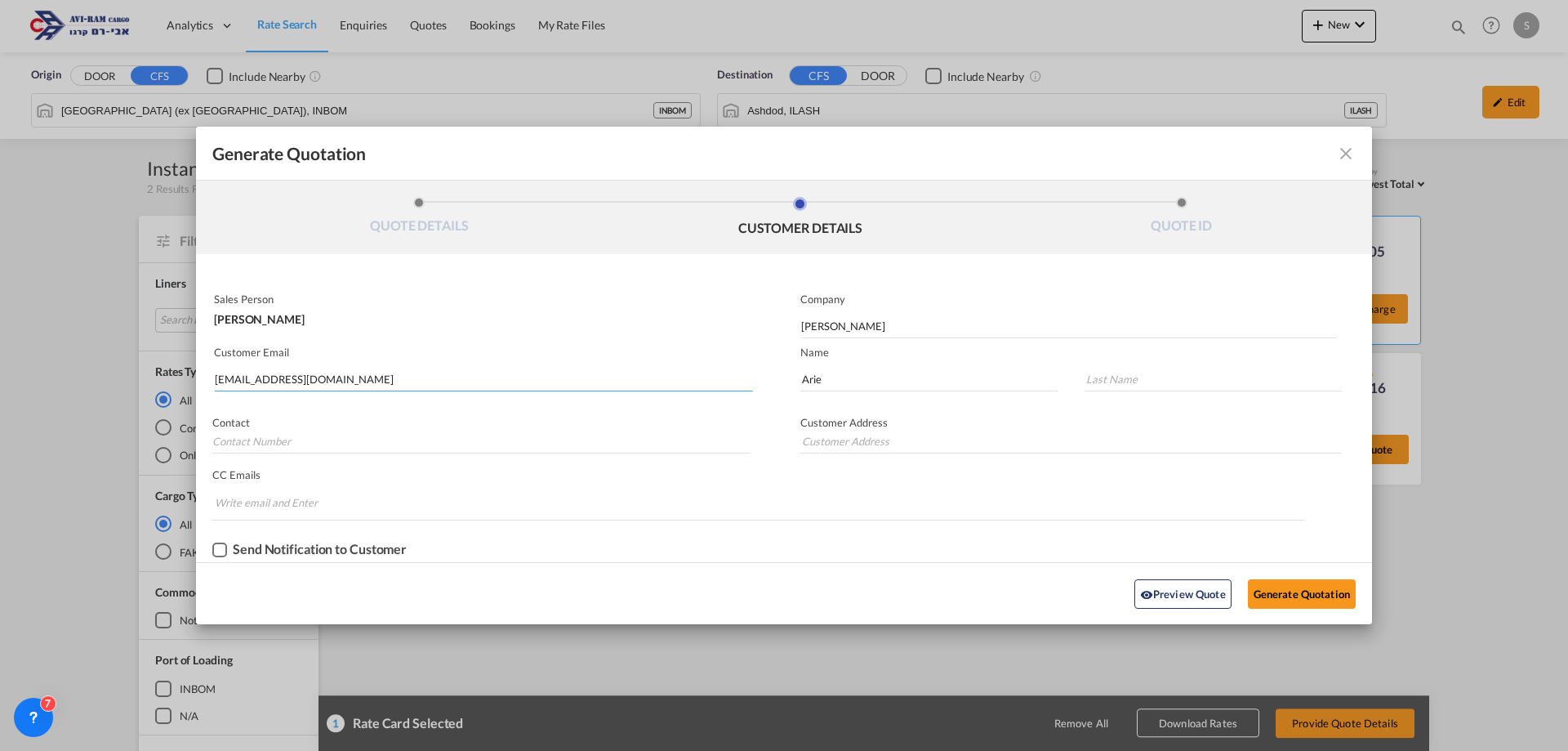
type input "."
click at [1303, 585] on button "Generate Quotation" at bounding box center [1301, 594] width 107 height 29
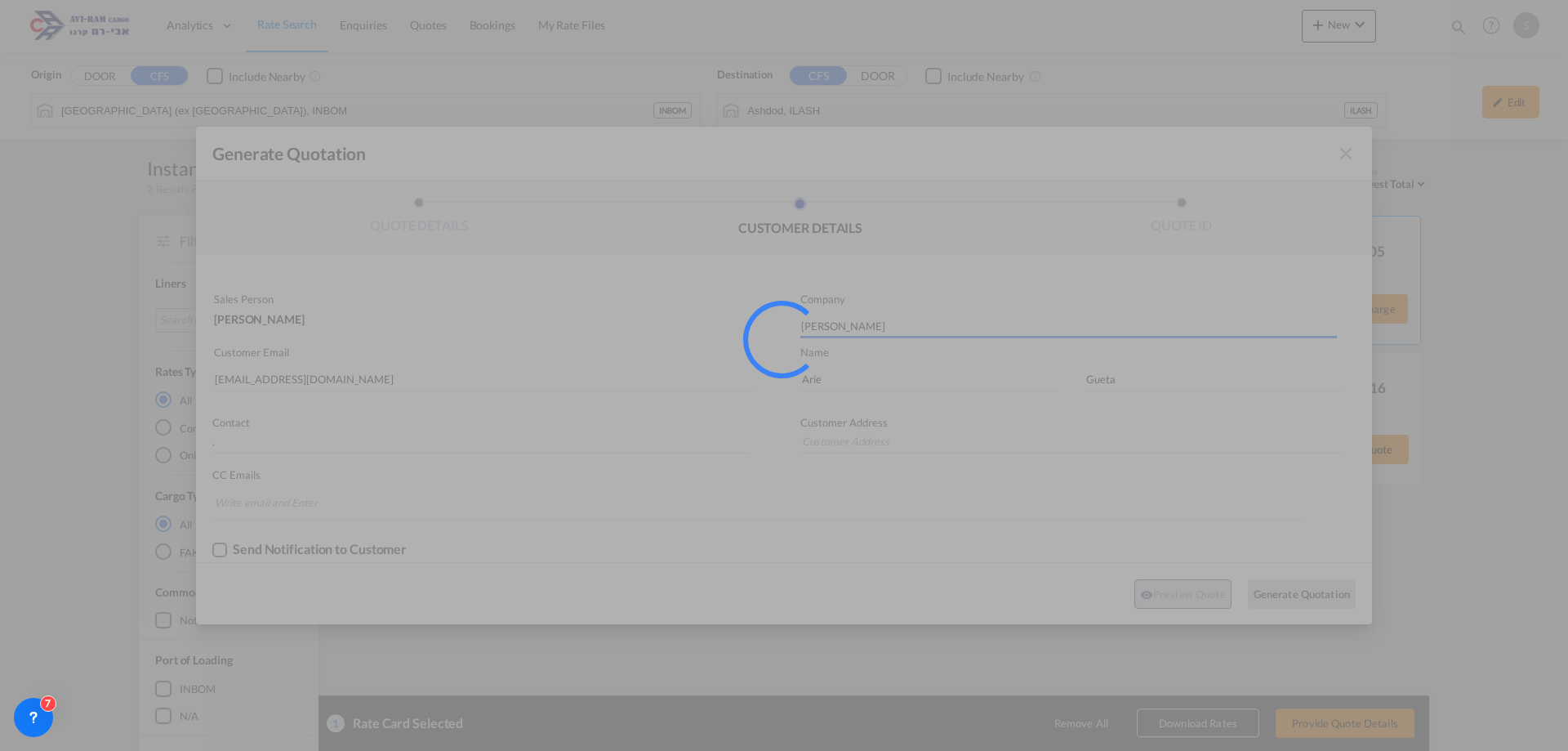
type input "."
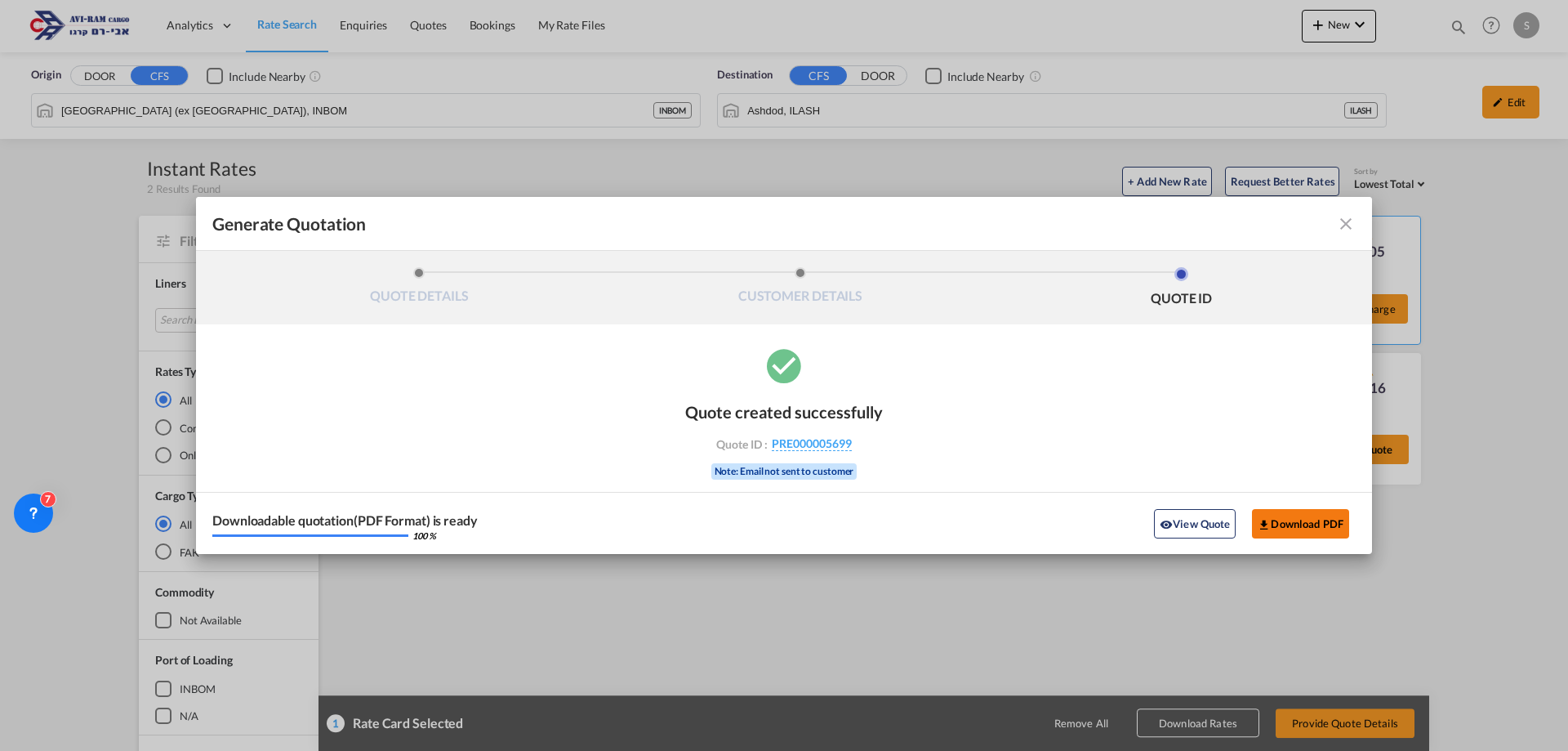
click at [1269, 532] on button "Download PDF" at bounding box center [1300, 523] width 97 height 29
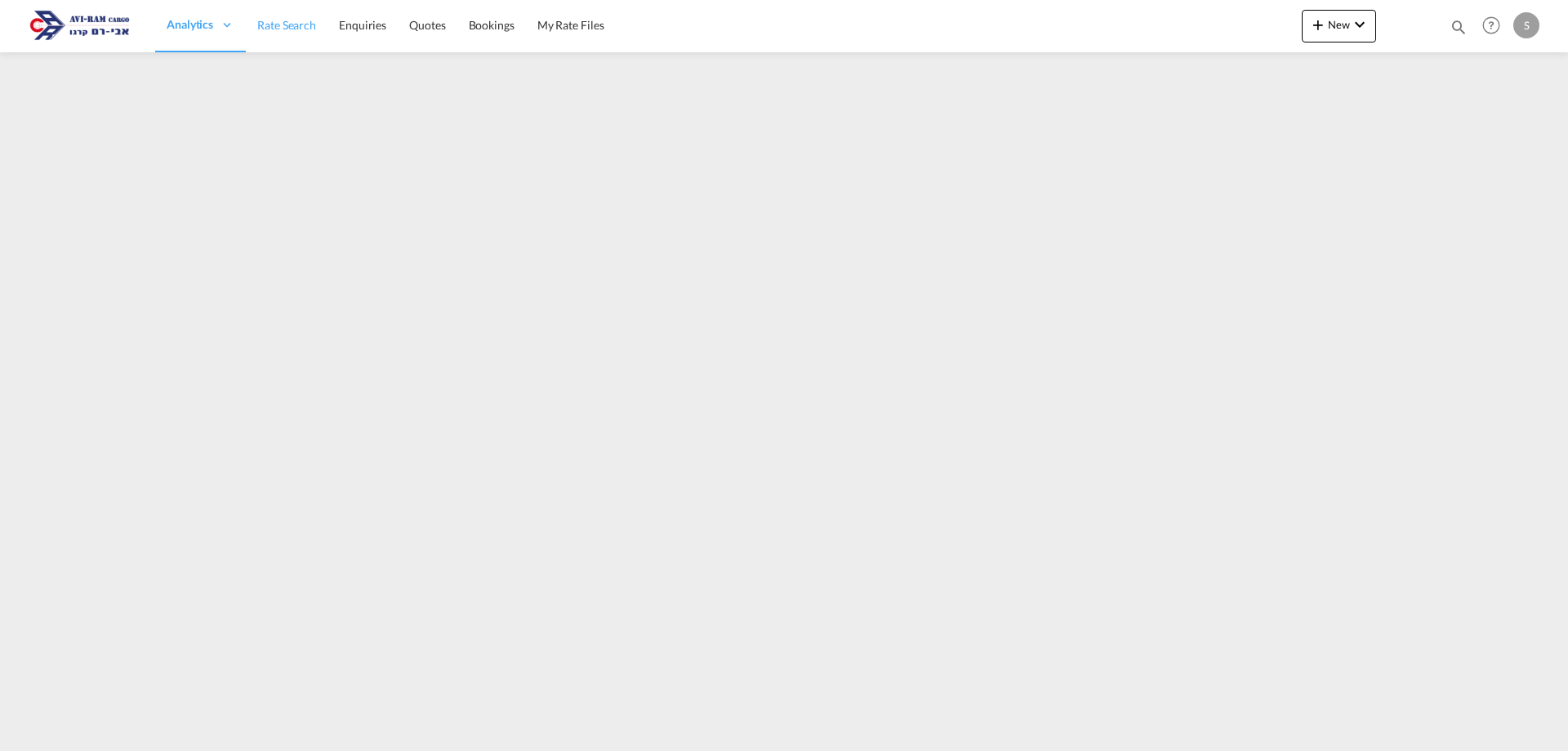
click at [269, 20] on span "Rate Search" at bounding box center [287, 25] width 59 height 14
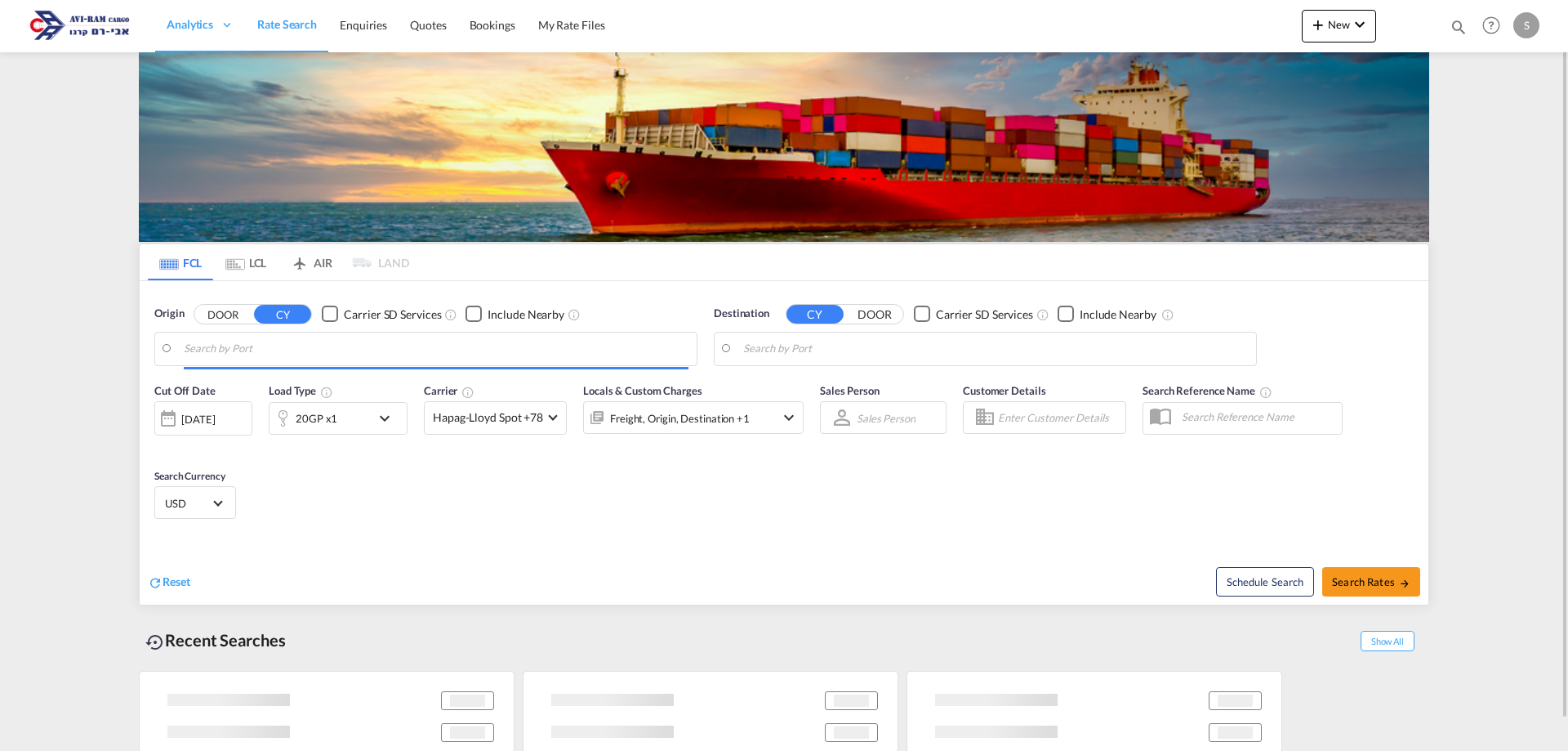
type input "[PERSON_NAME] ([PERSON_NAME]), [GEOGRAPHIC_DATA]"
type input "Ashdod, ILASH"
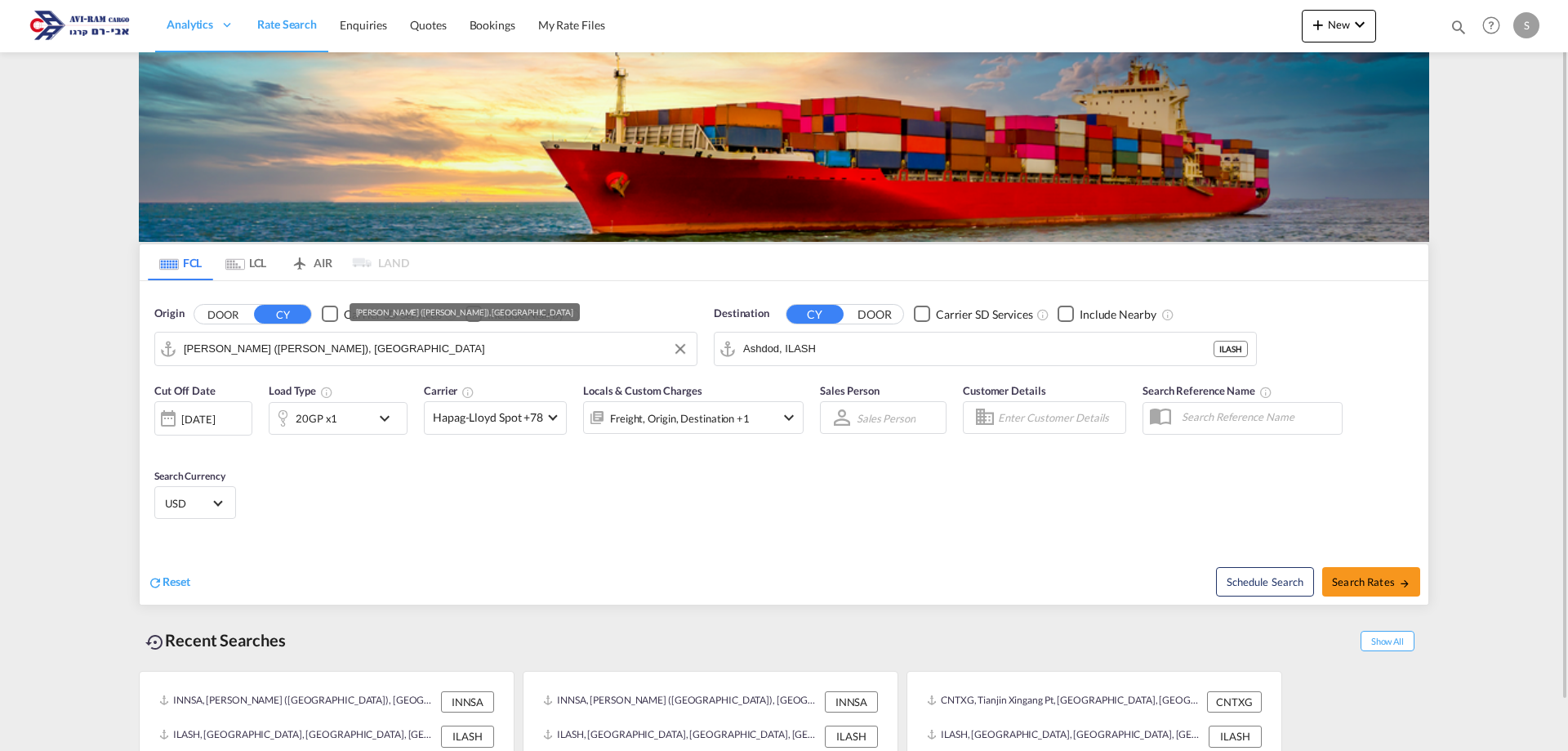
click at [290, 347] on input "[PERSON_NAME] ([PERSON_NAME]), [GEOGRAPHIC_DATA]" at bounding box center [436, 349] width 505 height 25
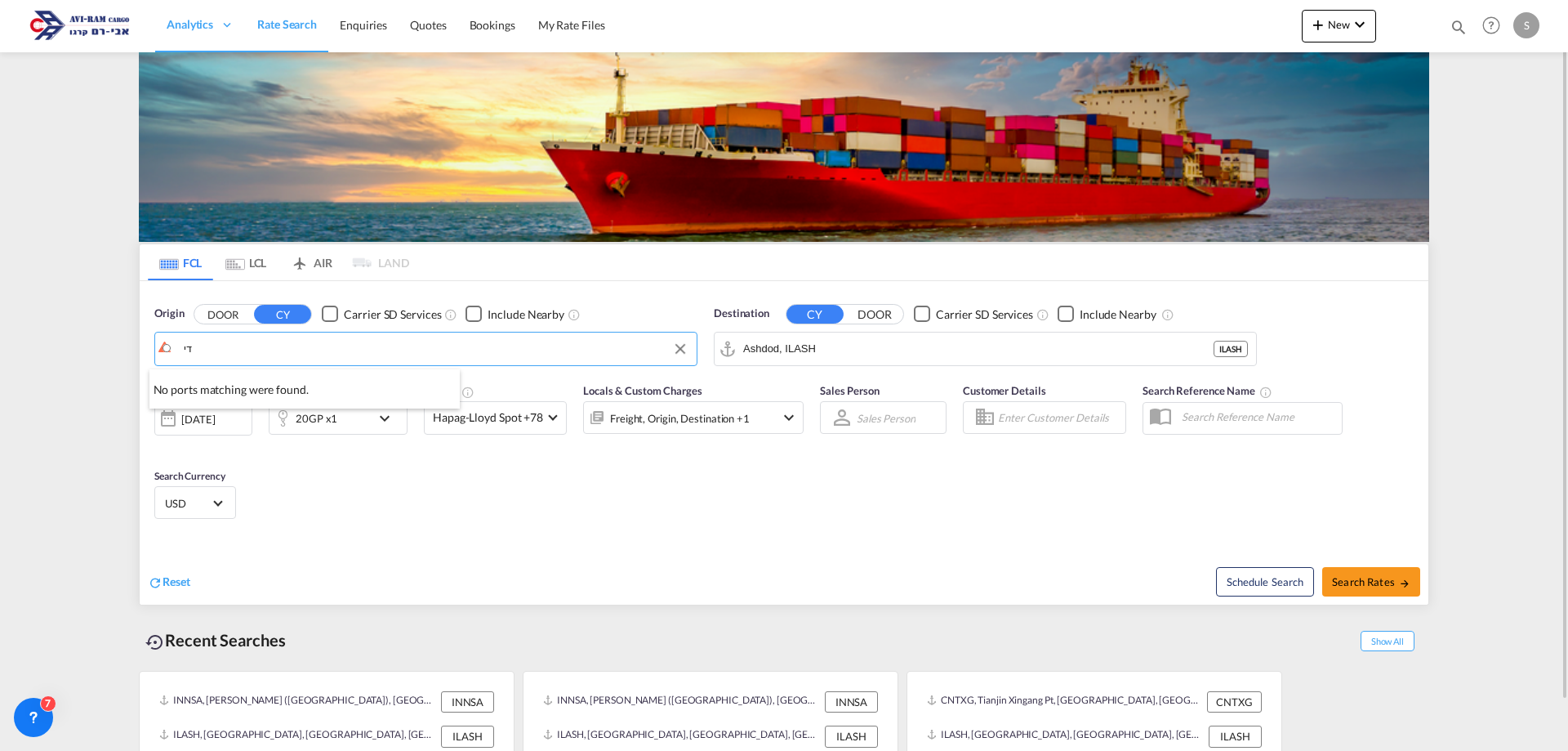
type input "ד"
click at [276, 394] on div "Shekou Pt China CNSHK" at bounding box center [310, 394] width 310 height 49
type input "Shekou Pt, CNSHK"
click at [355, 422] on div "20GP x1" at bounding box center [319, 419] width 101 height 33
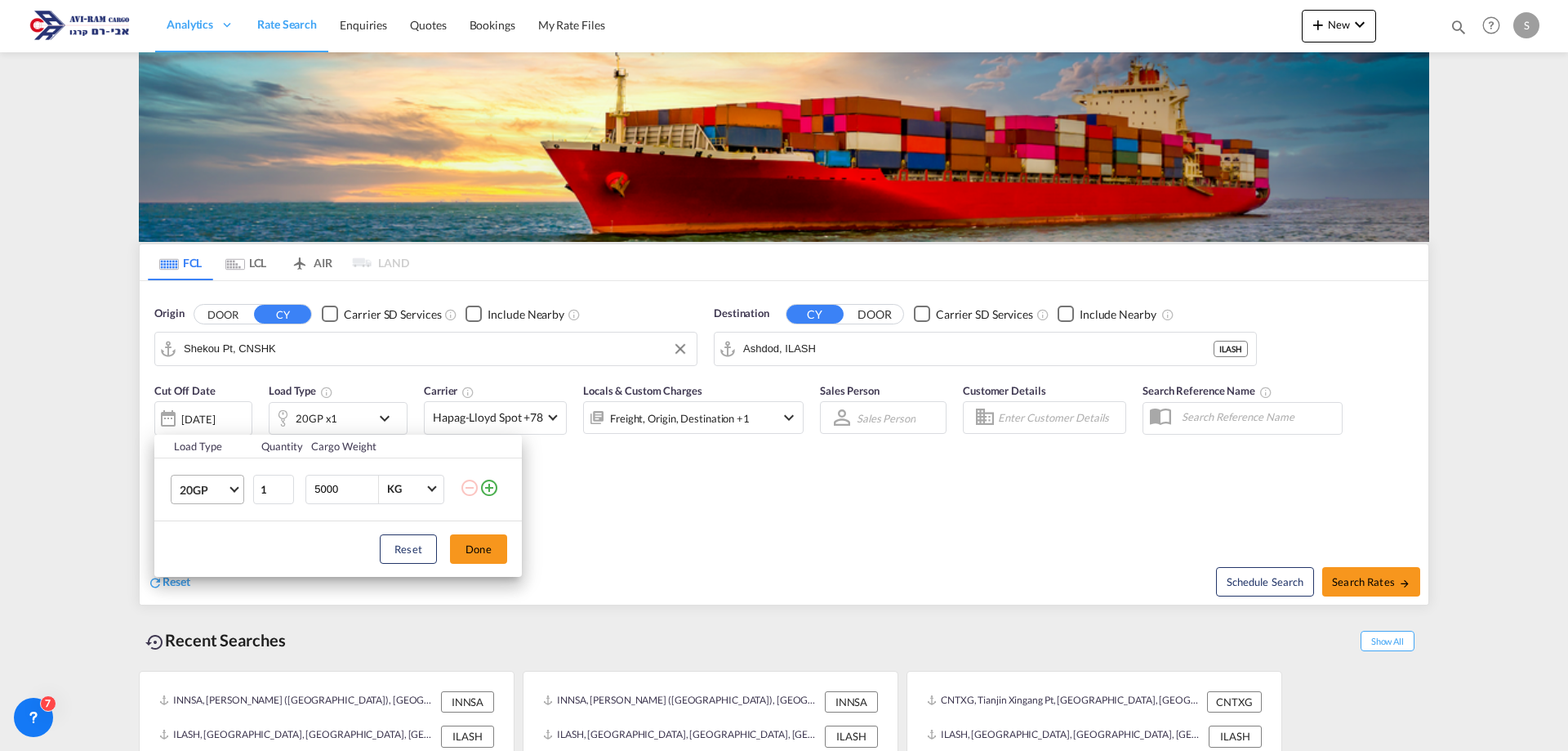
click at [197, 485] on span "20GP" at bounding box center [203, 491] width 47 height 16
drag, startPoint x: 220, startPoint y: 573, endPoint x: 266, endPoint y: 529, distance: 63.7
click at [220, 573] on md-option "40HC" at bounding box center [222, 567] width 111 height 39
click at [464, 544] on button "Done" at bounding box center [479, 549] width 57 height 29
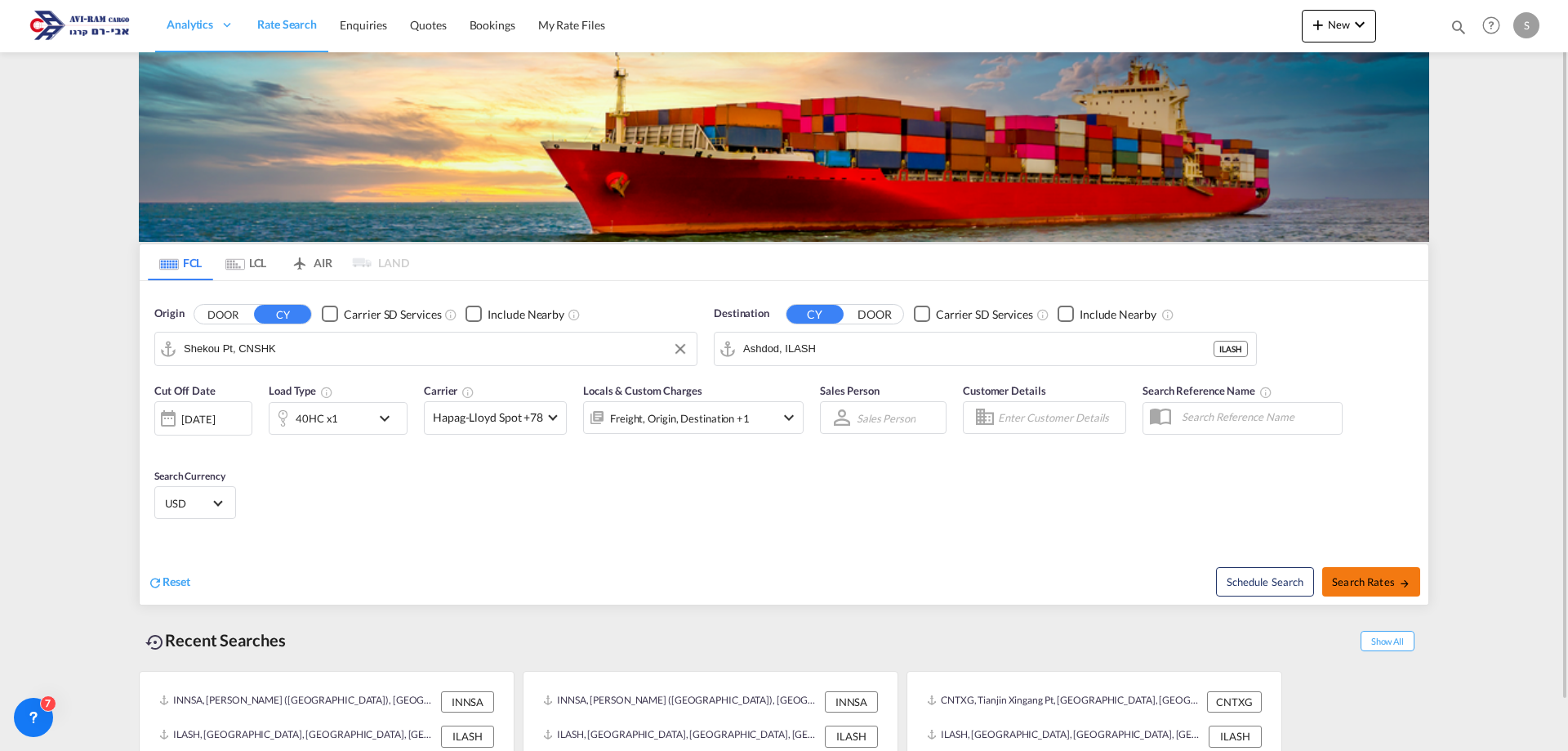
click at [1357, 586] on span "Search Rates" at bounding box center [1371, 582] width 78 height 13
type input "CNSHK to ILASH / 17 Sep 2025"
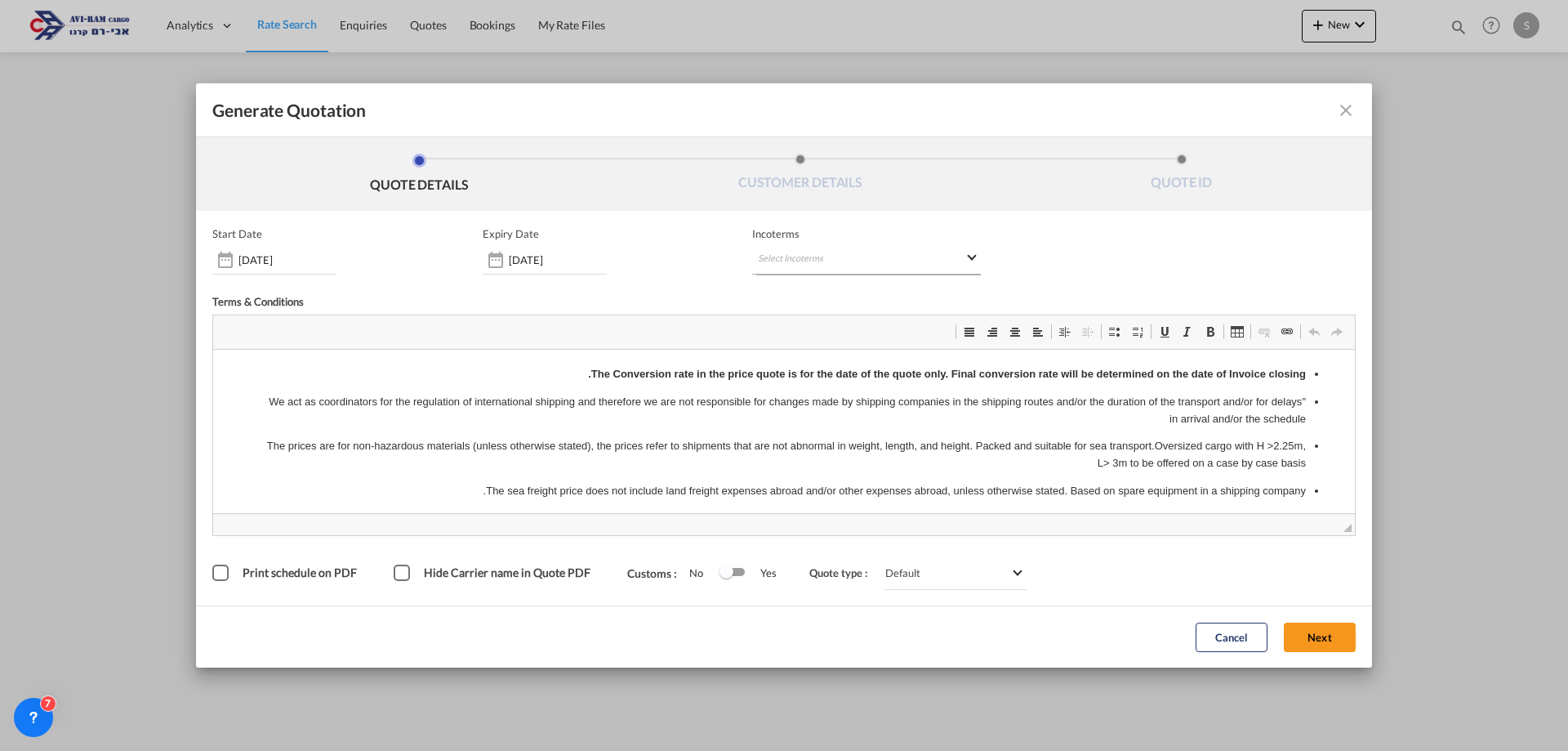
click at [793, 250] on md-select "Select Incoterms" at bounding box center [866, 259] width 228 height 29
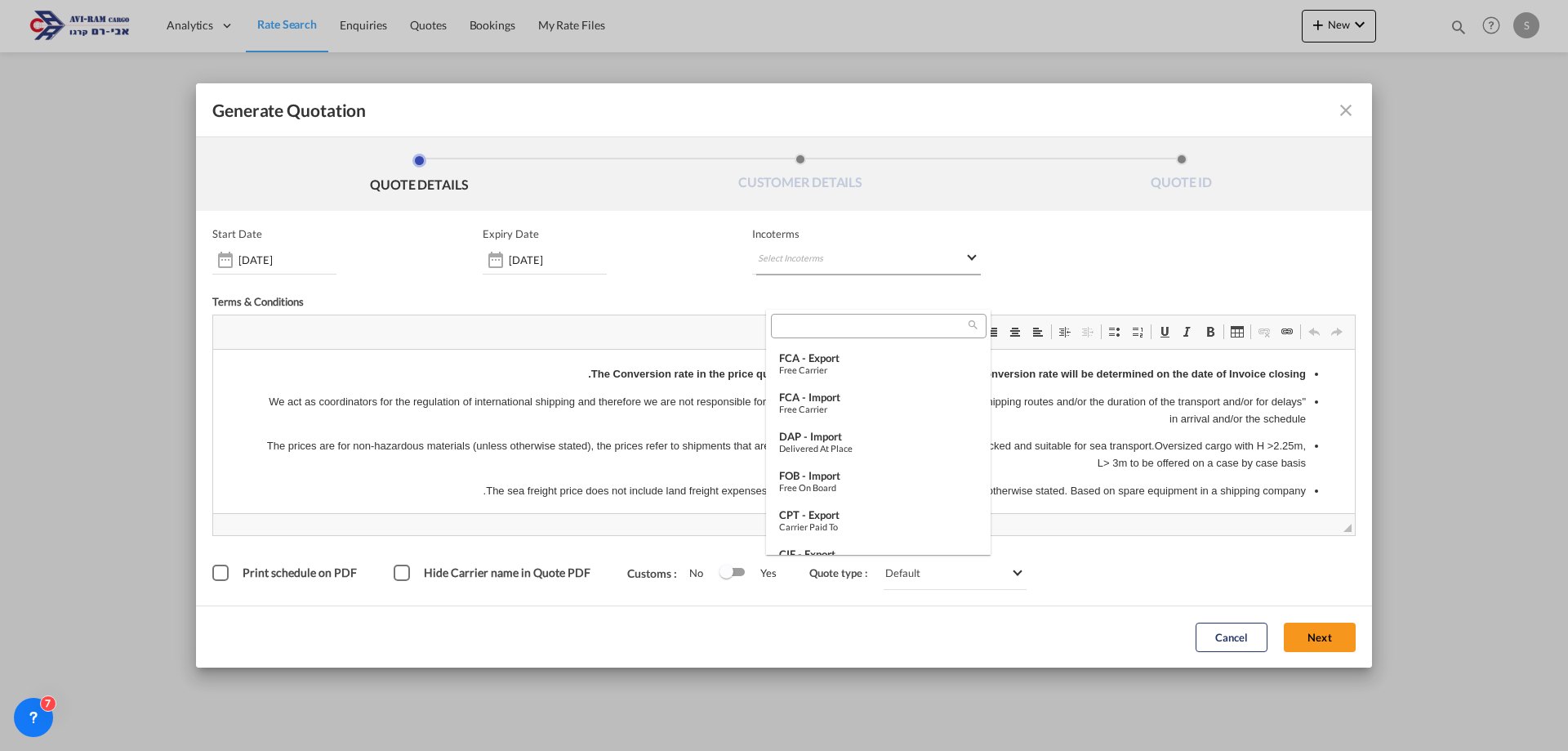
scroll to position [387, 0]
drag, startPoint x: 865, startPoint y: 474, endPoint x: 664, endPoint y: 130, distance: 398.4
click at [865, 474] on div "FOB - import" at bounding box center [878, 479] width 198 height 13
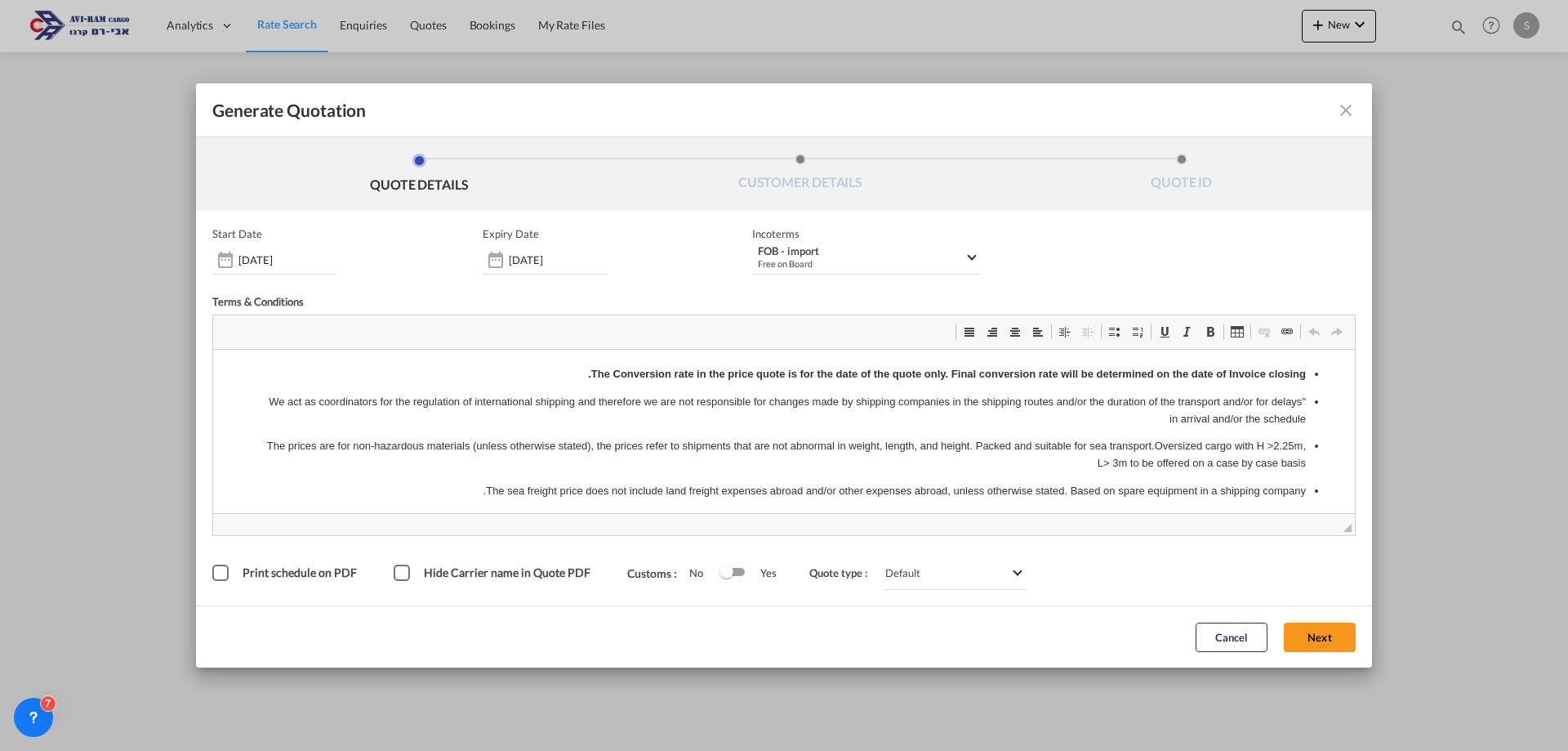
drag, startPoint x: 1305, startPoint y: 641, endPoint x: 1224, endPoint y: 606, distance: 88.2
click at [1306, 641] on button "Next" at bounding box center [1320, 637] width 72 height 29
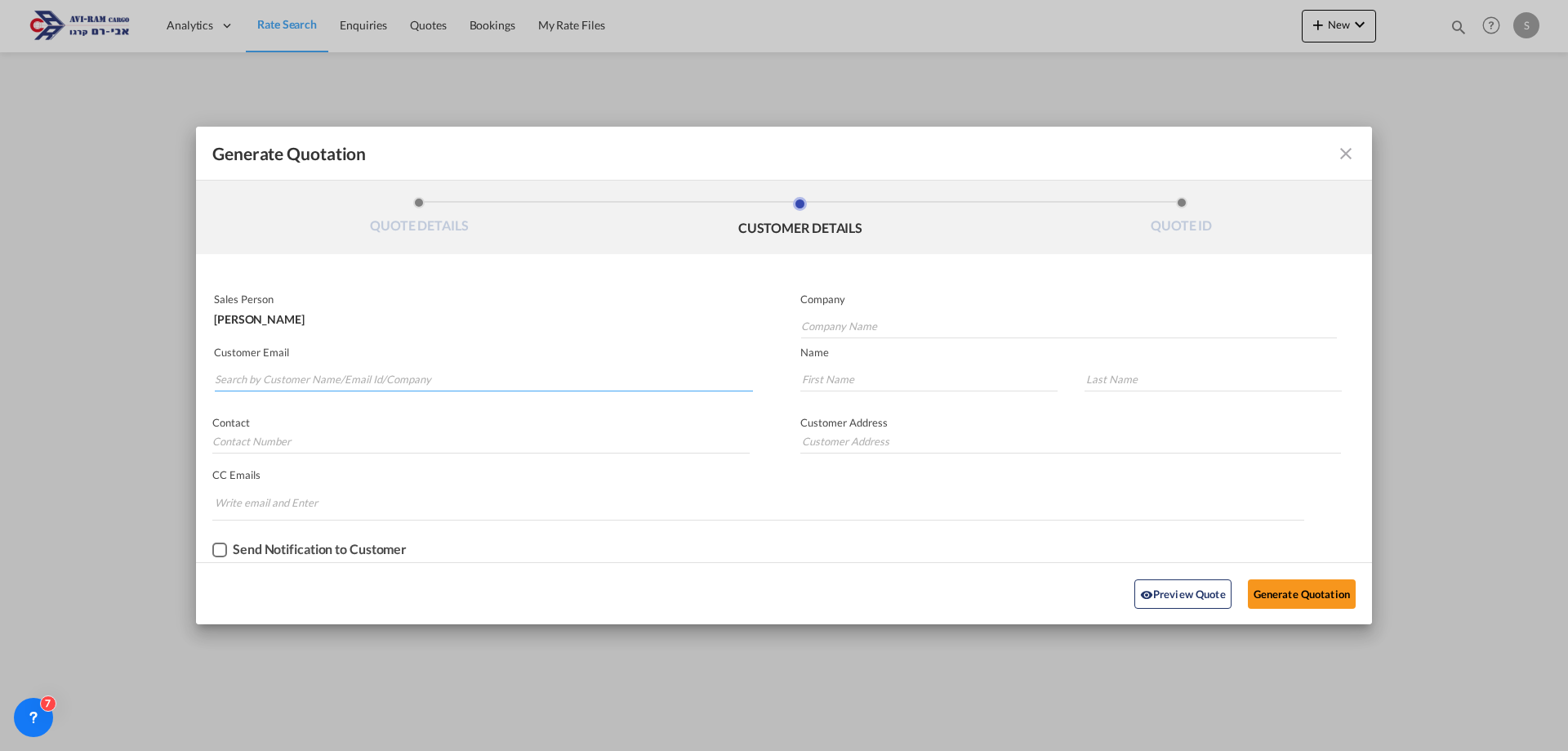
click at [435, 378] on input "Search by Customer Name/Email Id/Company" at bounding box center [483, 379] width 538 height 25
type input "א"
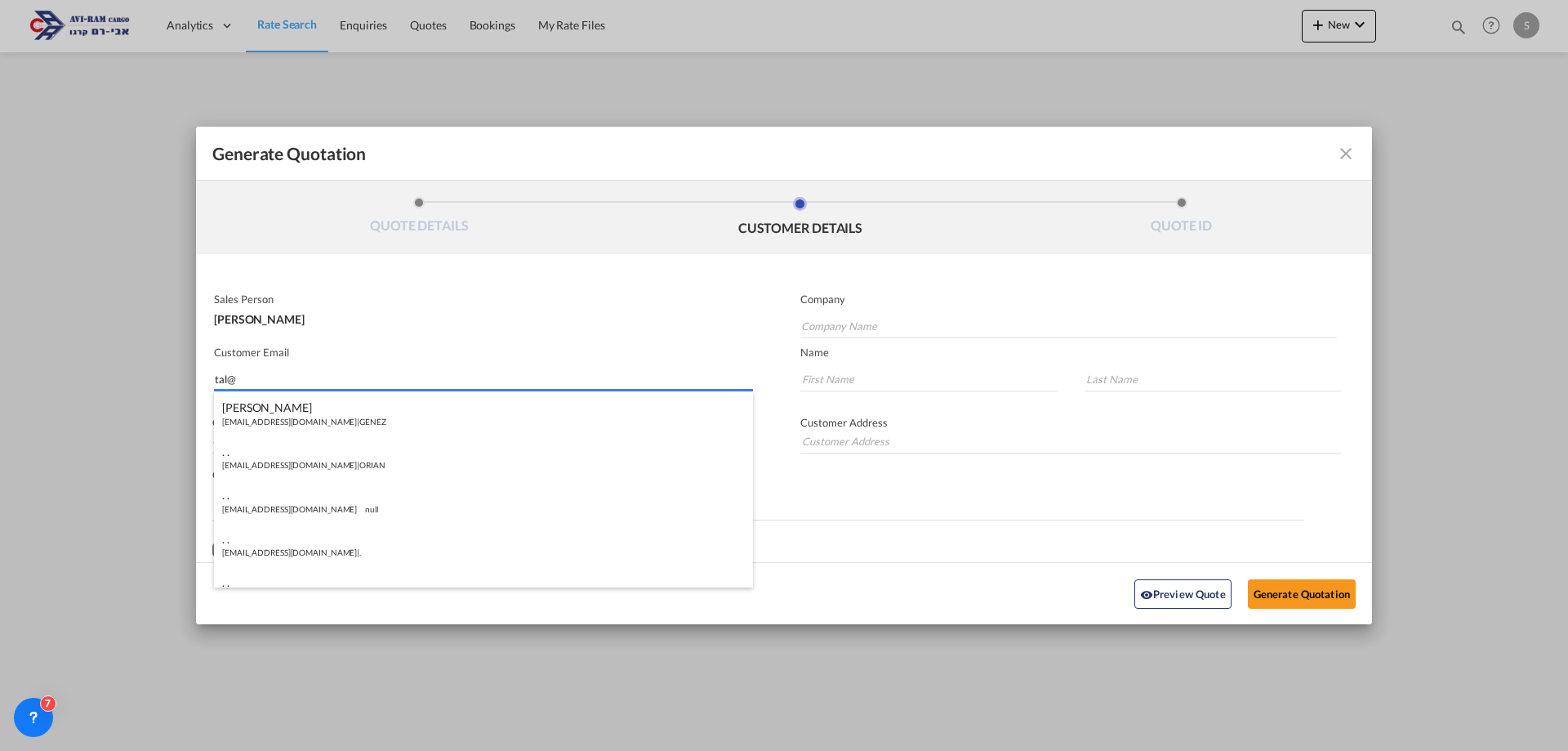
type input "tal@"
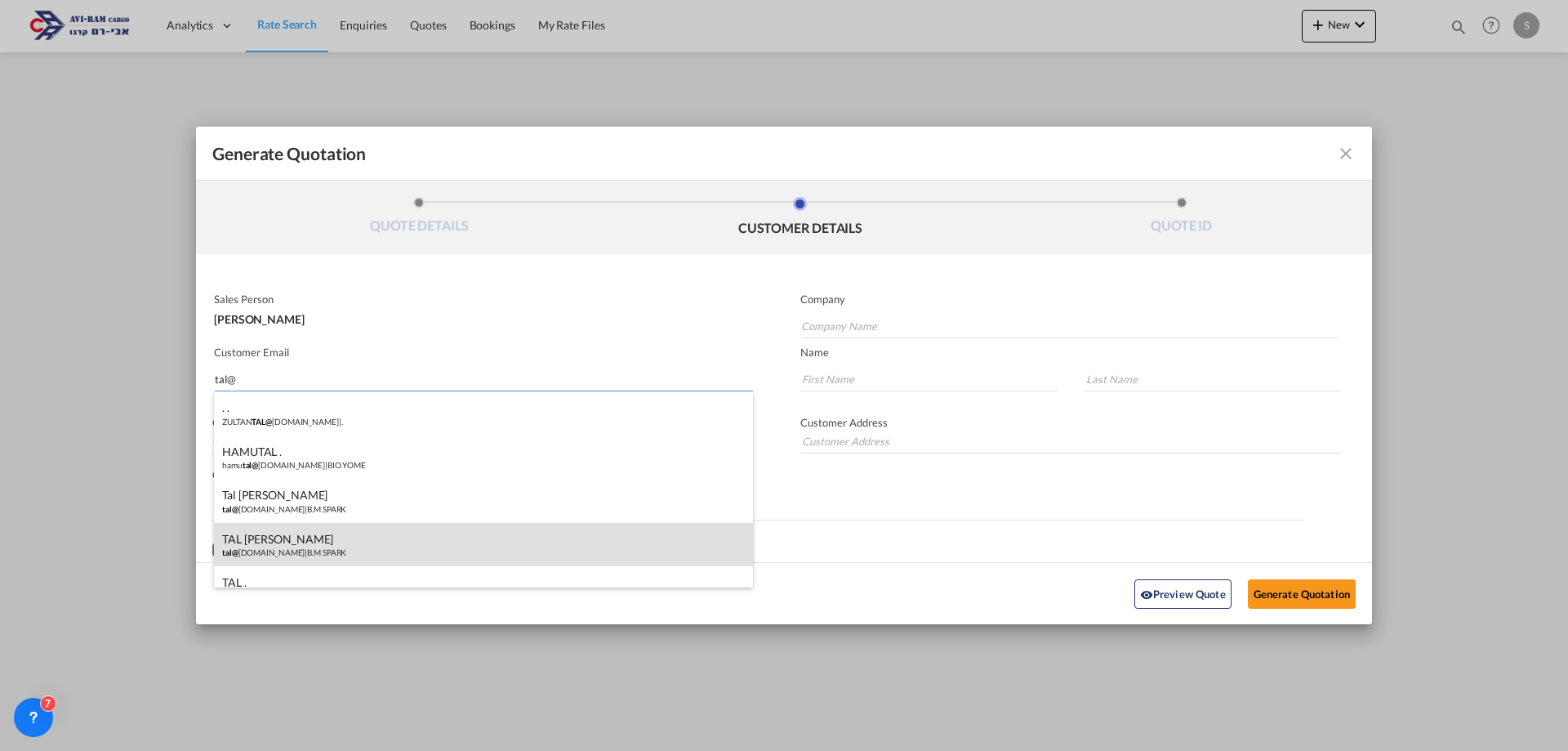
click at [360, 538] on div "TAL BEN MOSHE tal@ bmspark.co.il | B.M SPARK" at bounding box center [483, 544] width 539 height 44
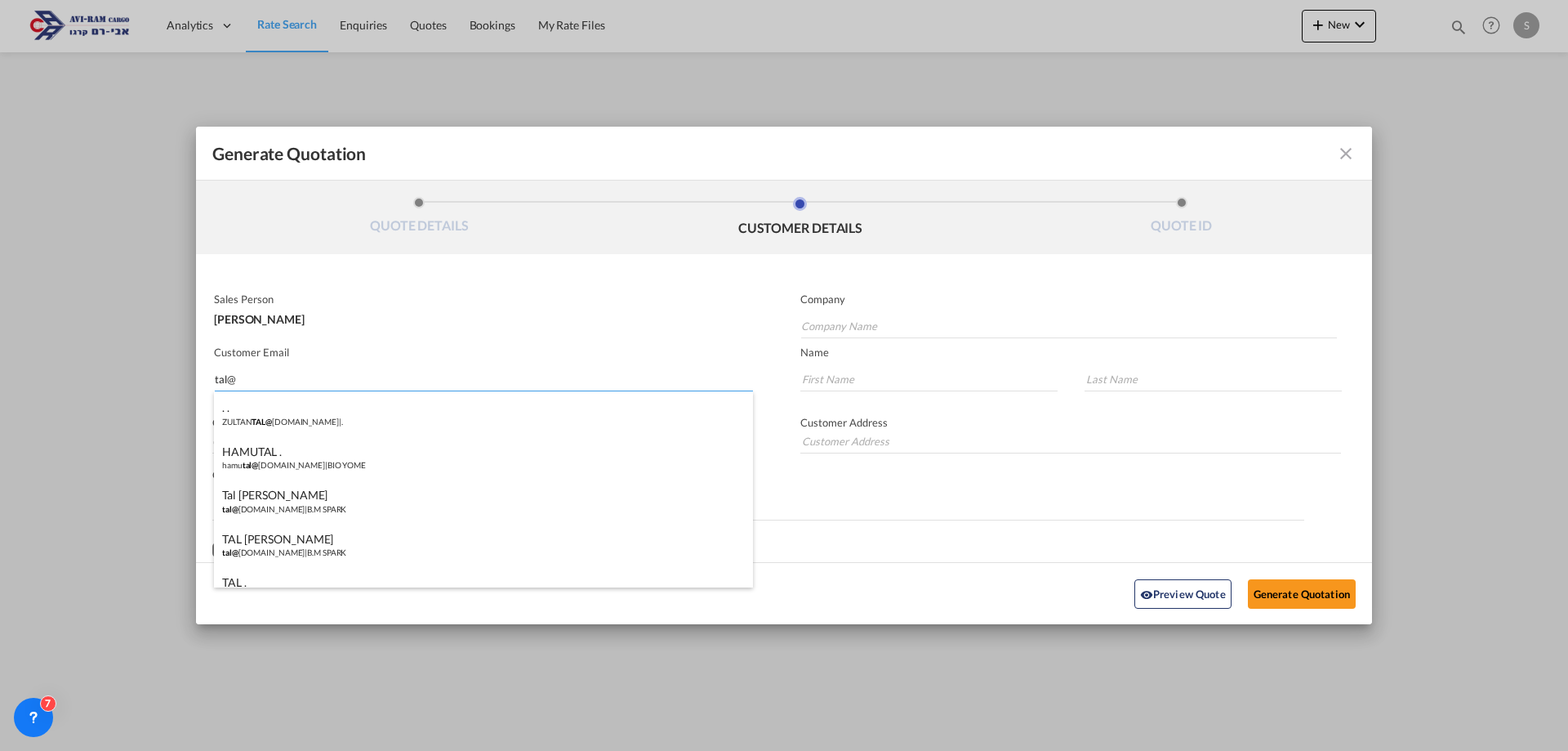
type input "B.M SPARK"
type input "tal@bmspark.co.il"
type input "TAL"
type input "BEN MOSHE"
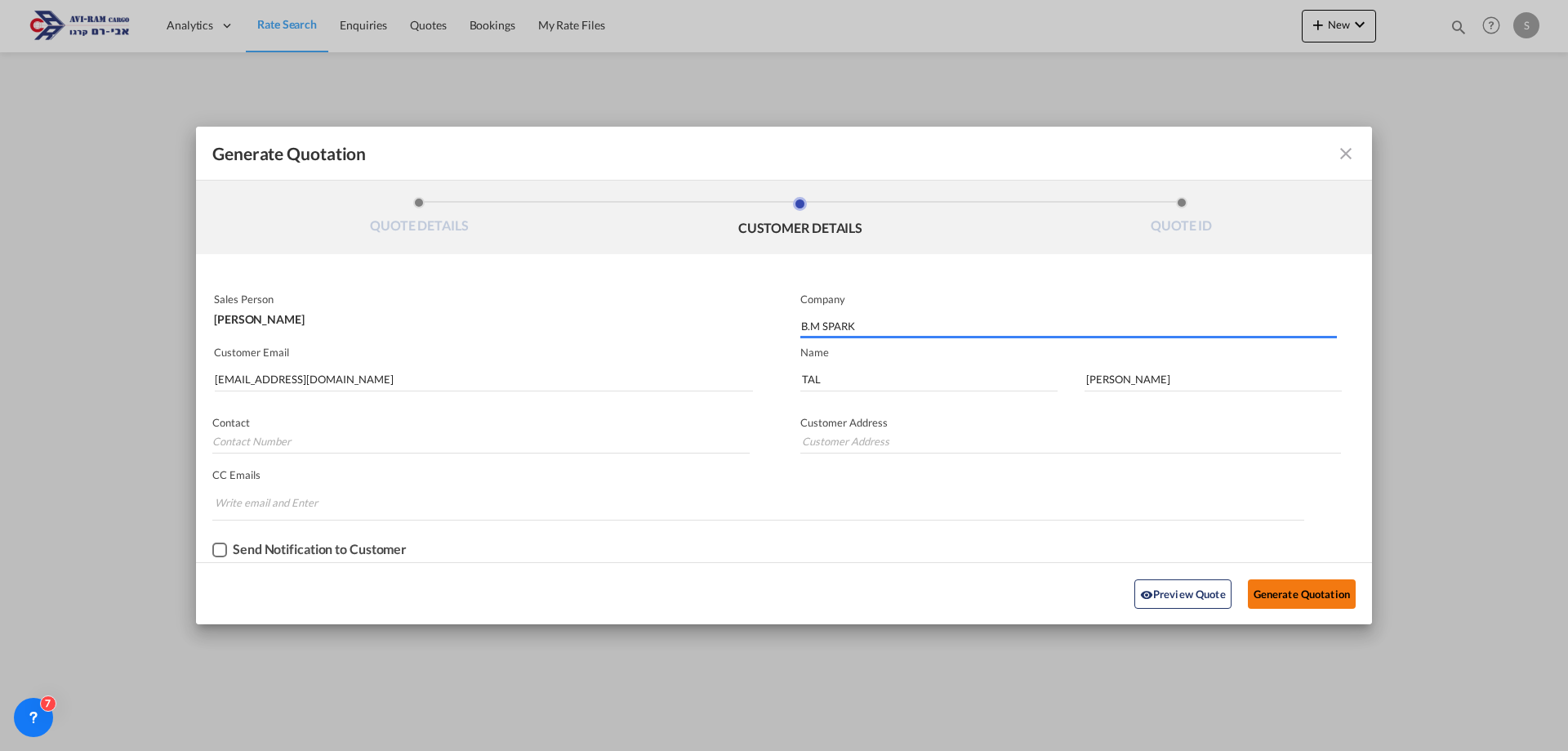
click at [1299, 606] on button "Generate Quotation" at bounding box center [1301, 594] width 107 height 29
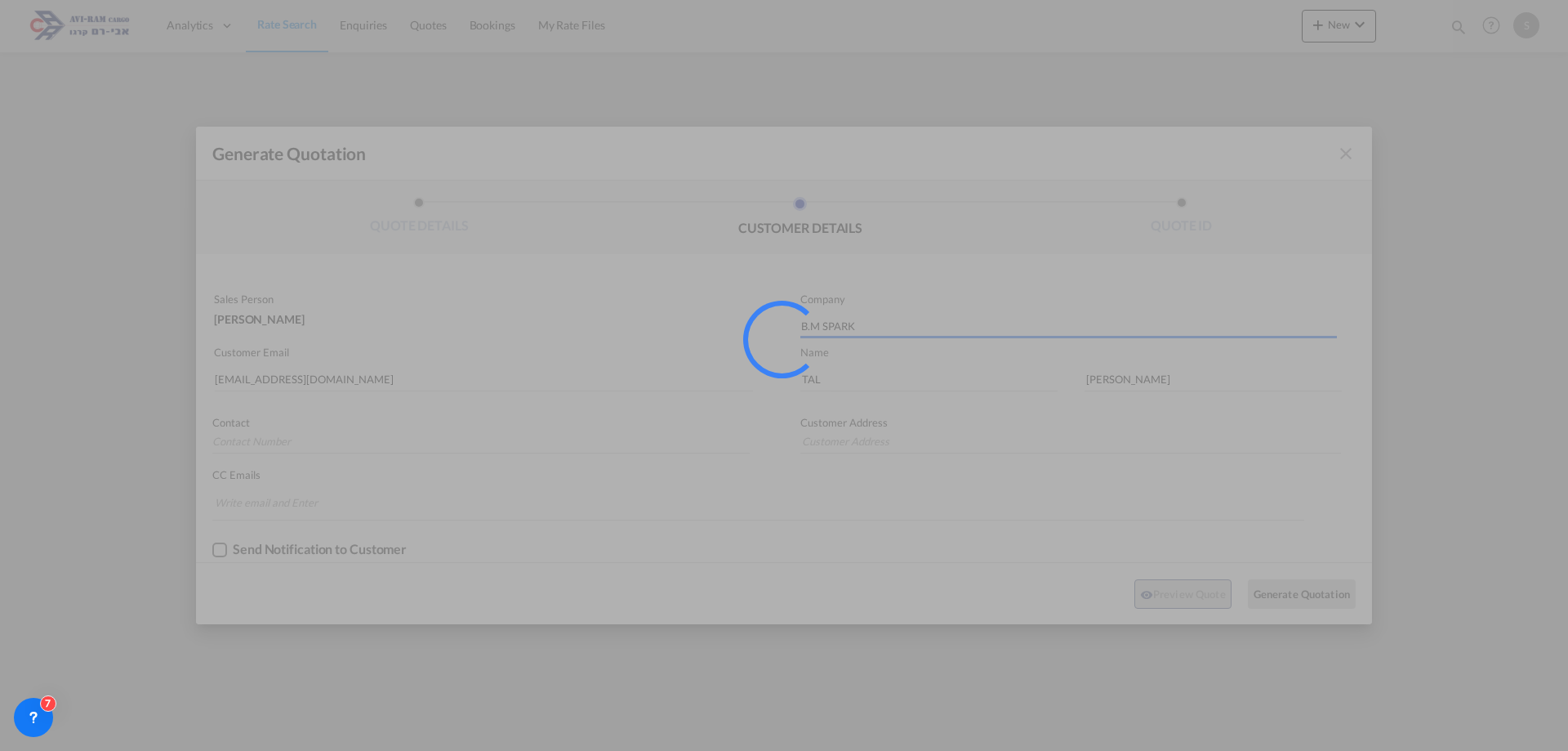
click at [1294, 600] on div at bounding box center [784, 375] width 1568 height 751
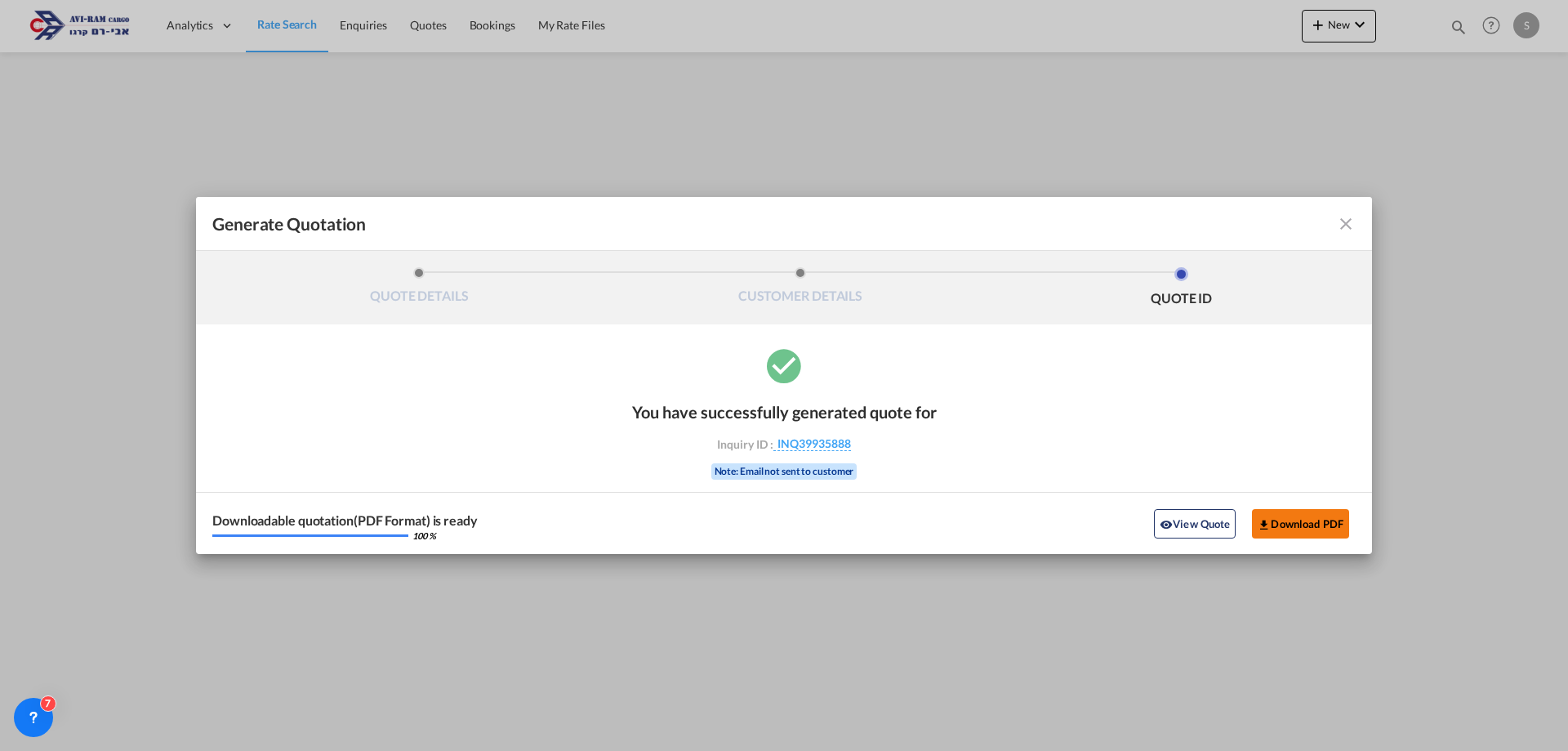
click at [1316, 533] on button "Download PDF" at bounding box center [1300, 523] width 97 height 29
